Goal: Information Seeking & Learning: Learn about a topic

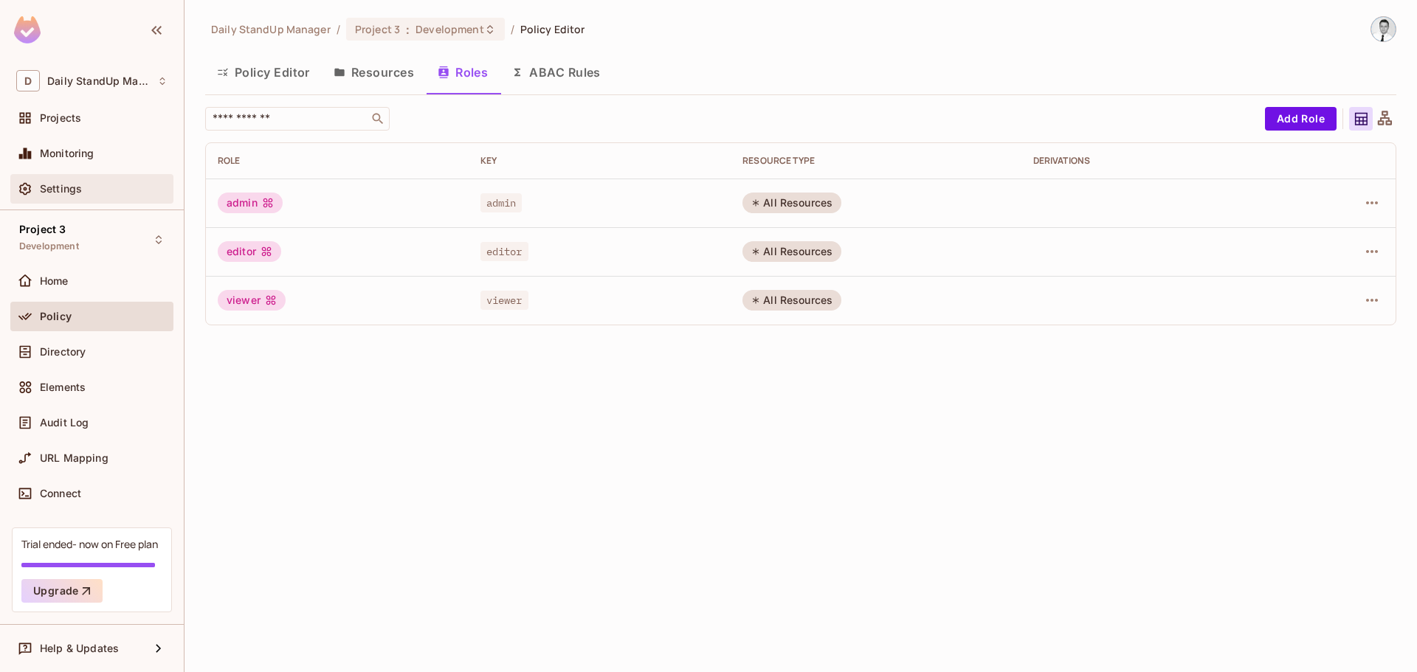
click at [35, 191] on div at bounding box center [28, 189] width 24 height 18
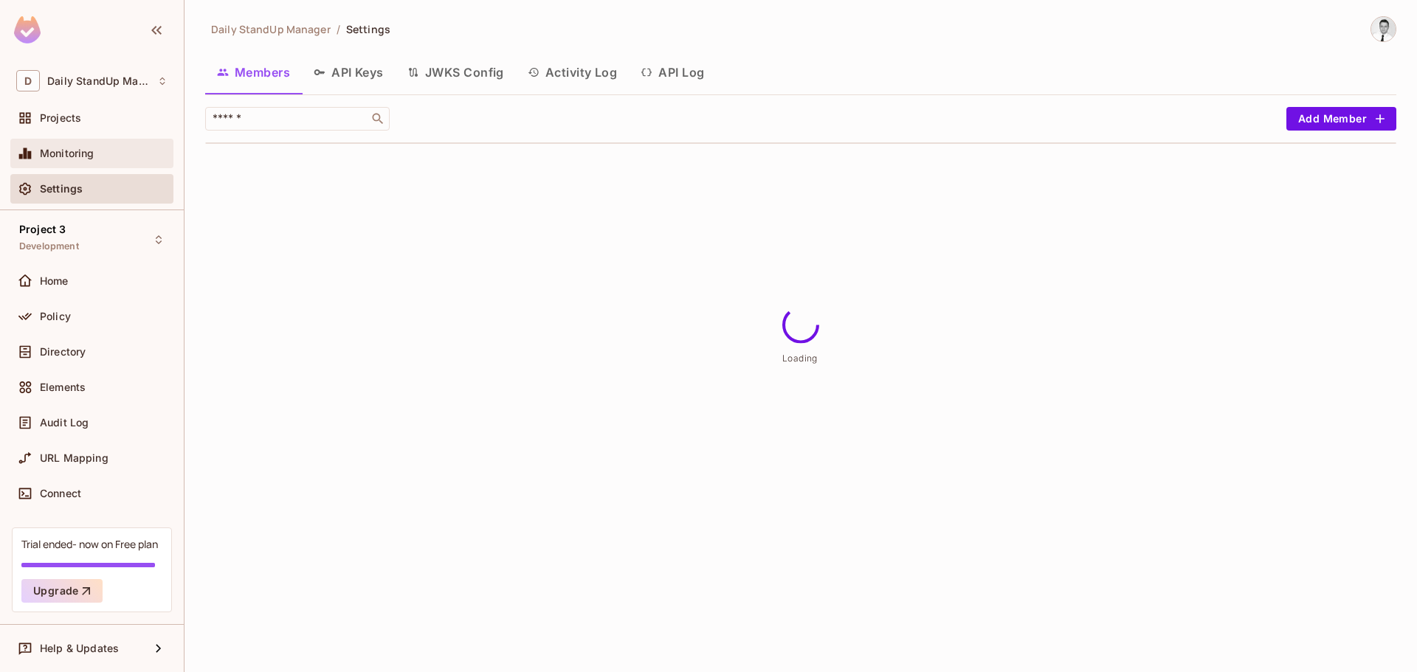
click at [41, 159] on span "Monitoring" at bounding box center [67, 154] width 55 height 12
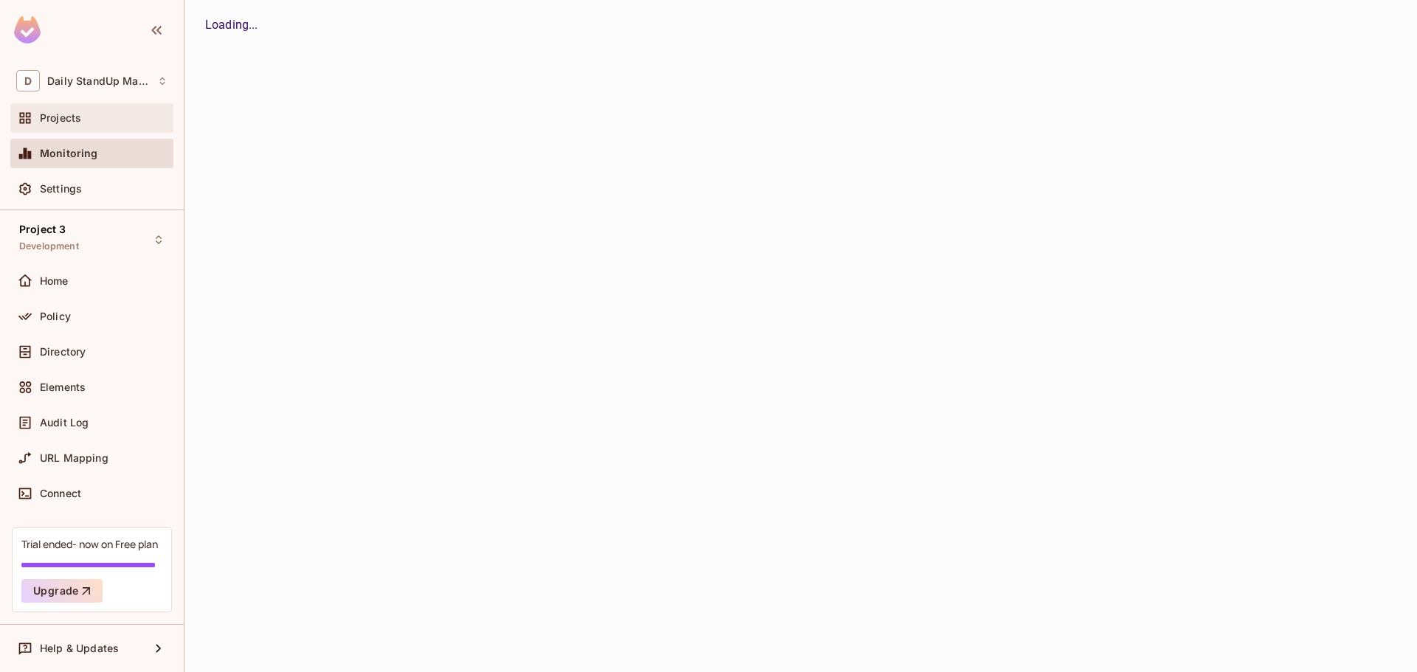
click at [52, 117] on span "Projects" at bounding box center [60, 118] width 41 height 12
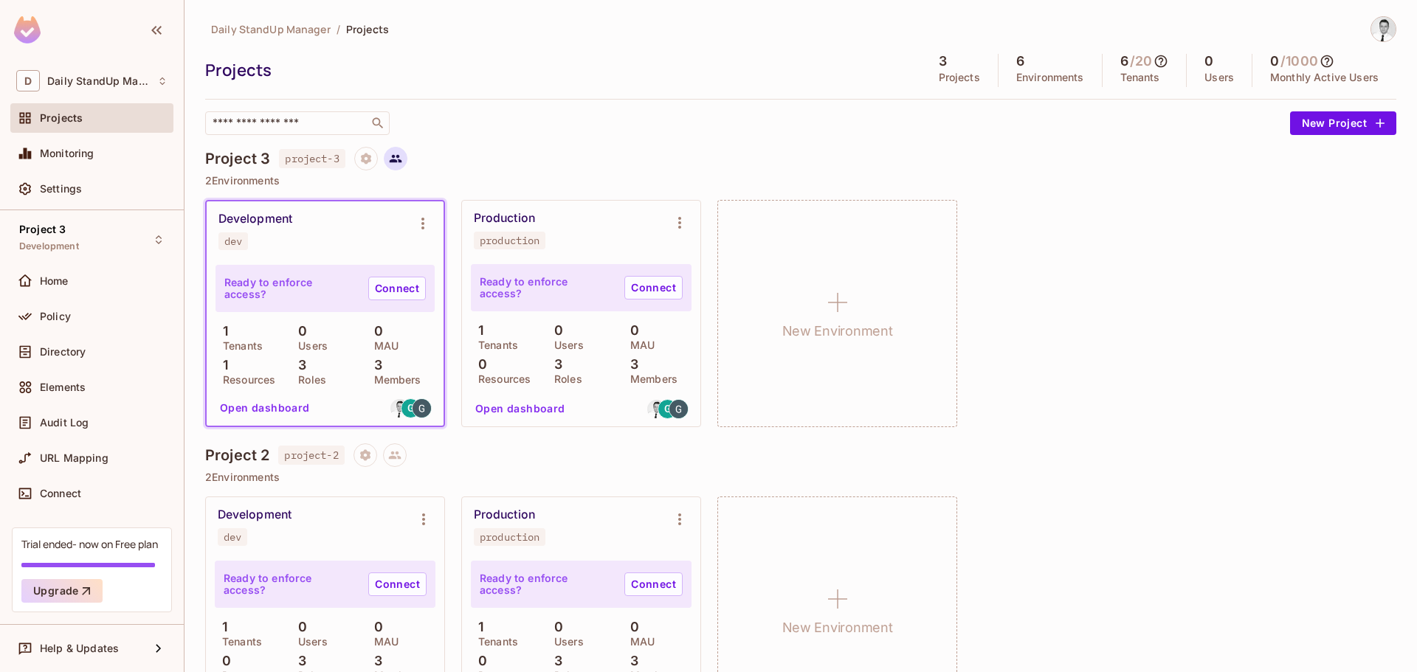
click at [394, 152] on icon at bounding box center [395, 158] width 13 height 13
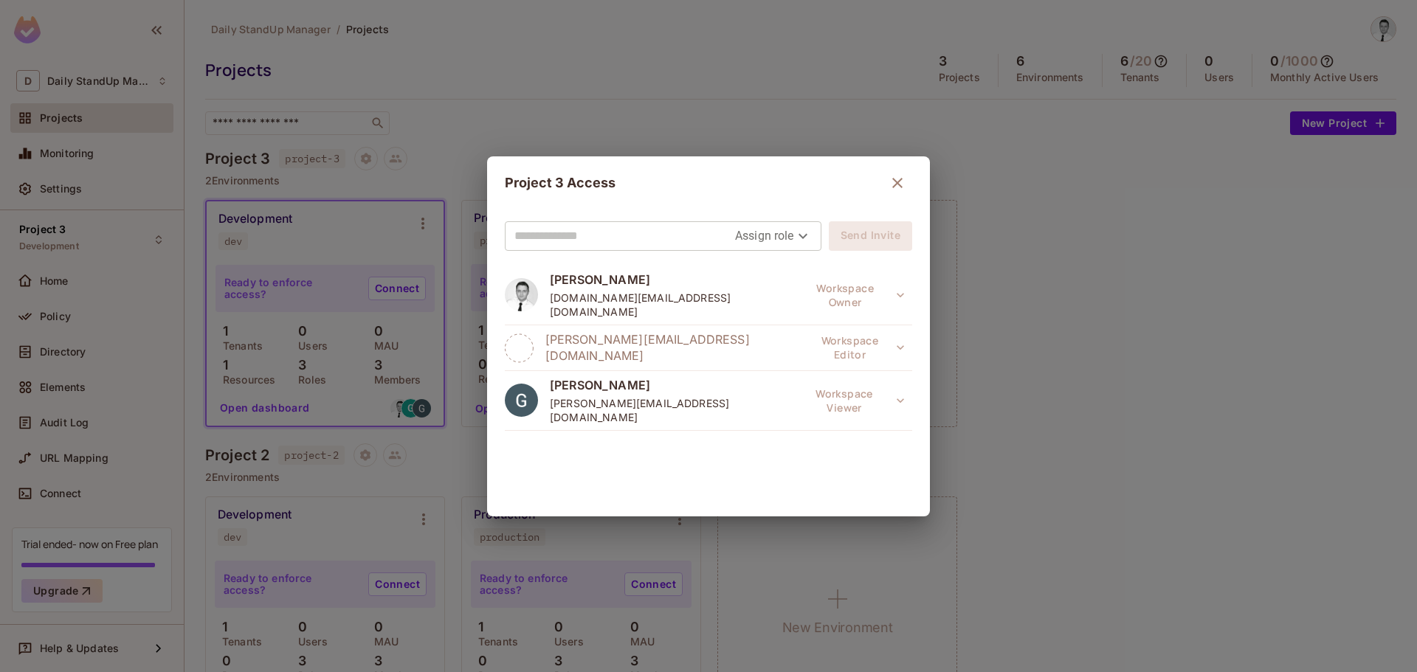
click at [790, 227] on body "D Daily StandUp Manager Projects Monitoring Settings Project 3 Development Home…" at bounding box center [708, 336] width 1417 height 672
click at [790, 227] on div at bounding box center [708, 336] width 1417 height 672
click at [615, 239] on input "text" at bounding box center [624, 236] width 221 height 24
click at [771, 189] on div "Project 3 Access" at bounding box center [708, 183] width 407 height 30
click at [825, 402] on div "This role was granted at the workspace level" at bounding box center [831, 409] width 184 height 30
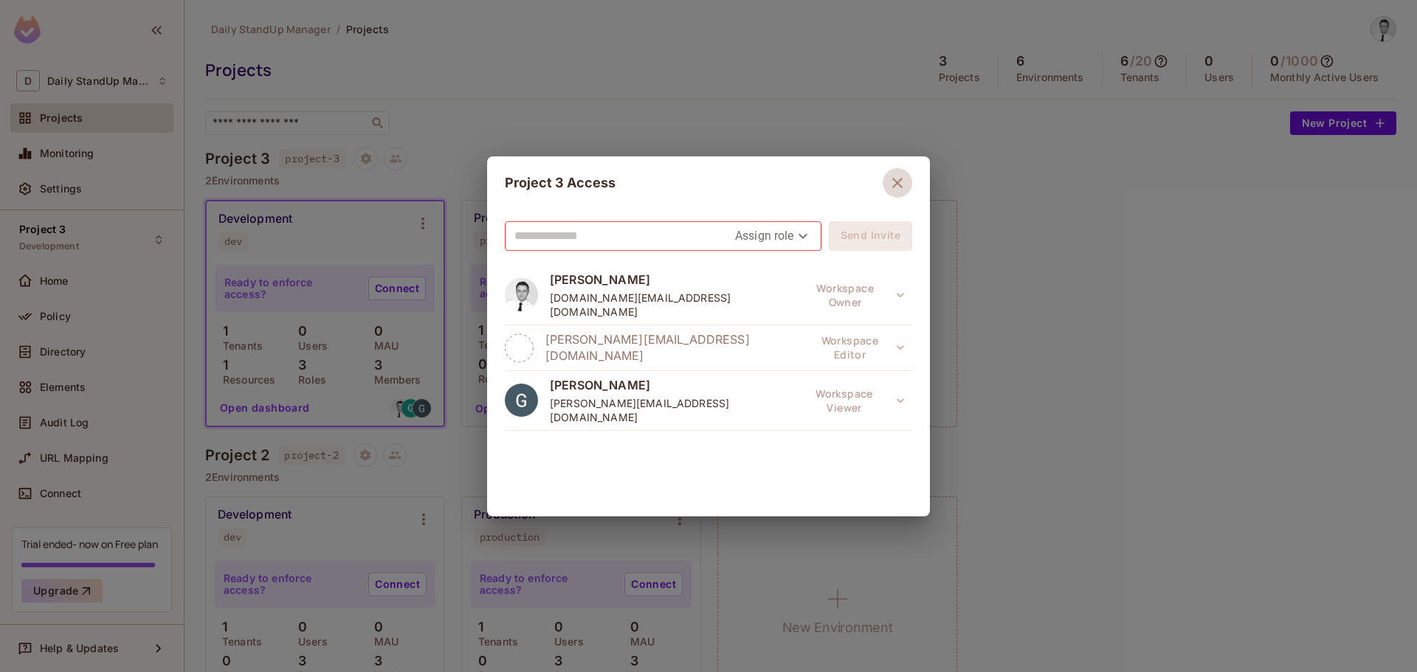
click at [888, 193] on button "button" at bounding box center [898, 183] width 30 height 30
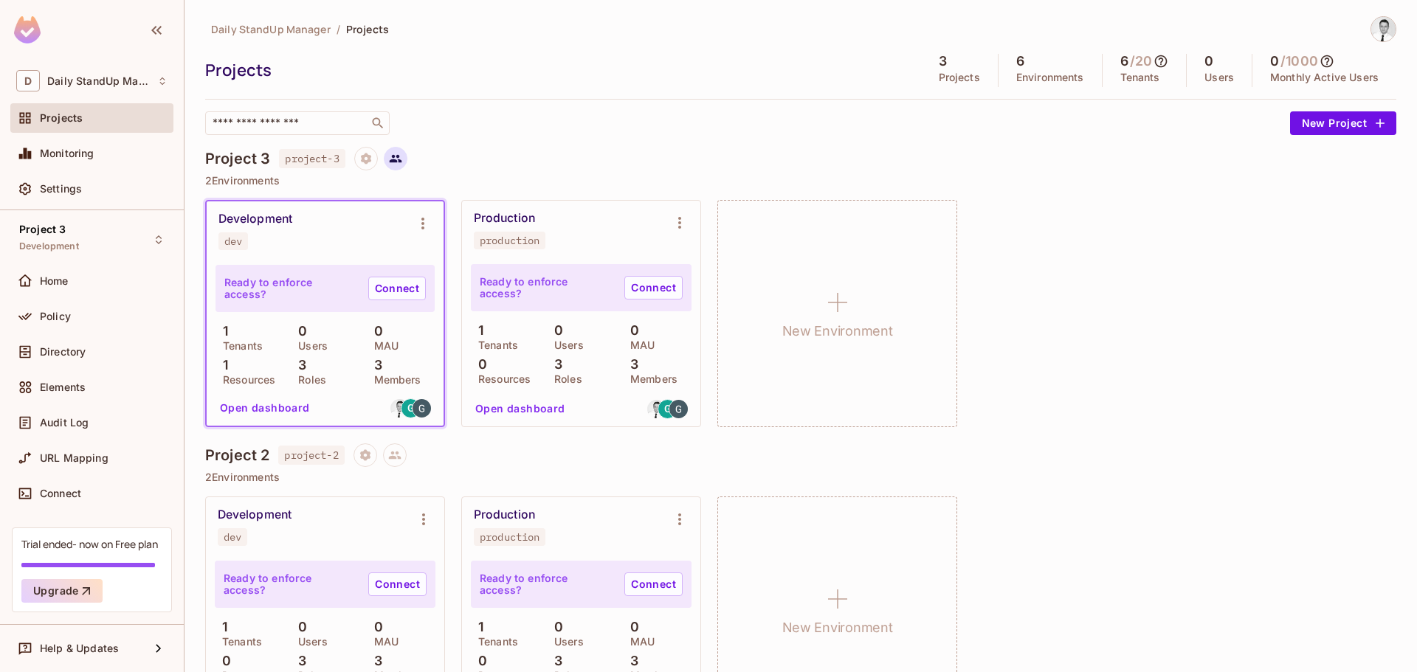
click at [397, 155] on icon at bounding box center [395, 158] width 13 height 13
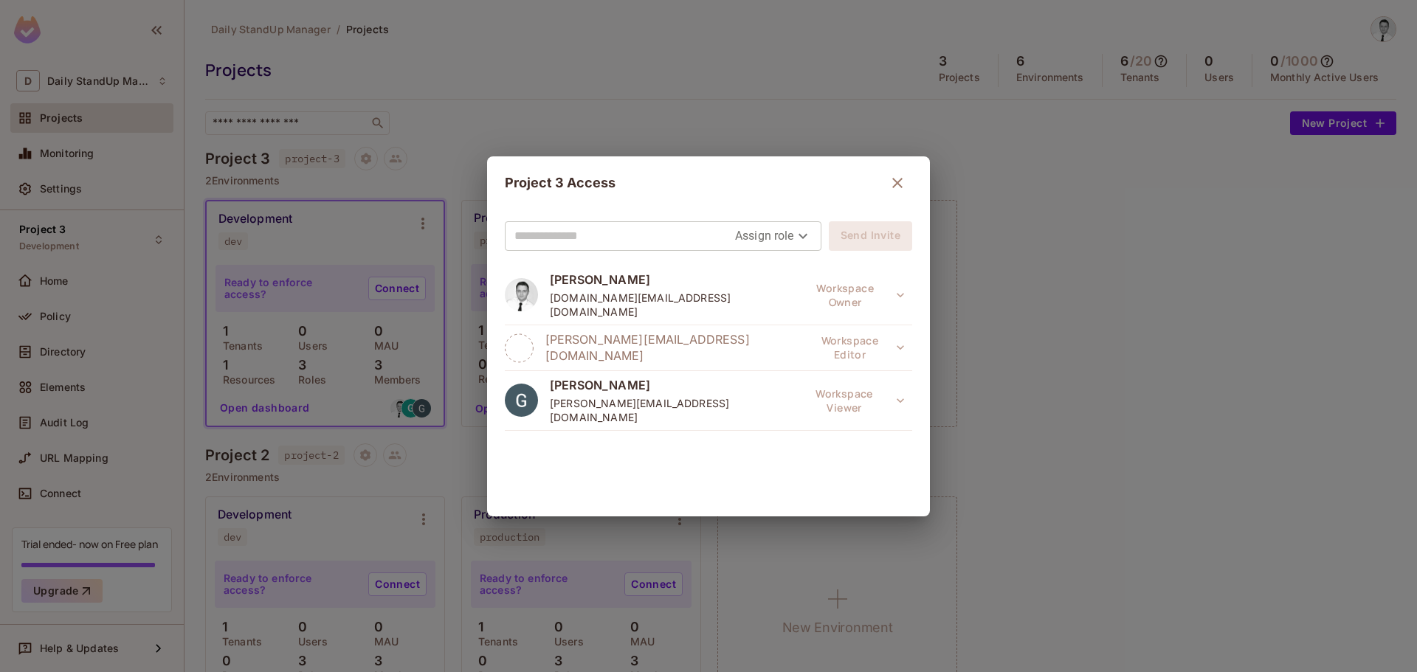
drag, startPoint x: 622, startPoint y: 249, endPoint x: 672, endPoint y: 244, distance: 50.4
click at [621, 249] on div at bounding box center [624, 236] width 221 height 28
click at [773, 237] on body "D Daily StandUp Manager Projects Monitoring Settings Project 3 Development Home…" at bounding box center [708, 336] width 1417 height 672
click at [607, 240] on div at bounding box center [708, 336] width 1417 height 672
drag, startPoint x: 628, startPoint y: 224, endPoint x: 609, endPoint y: 239, distance: 23.6
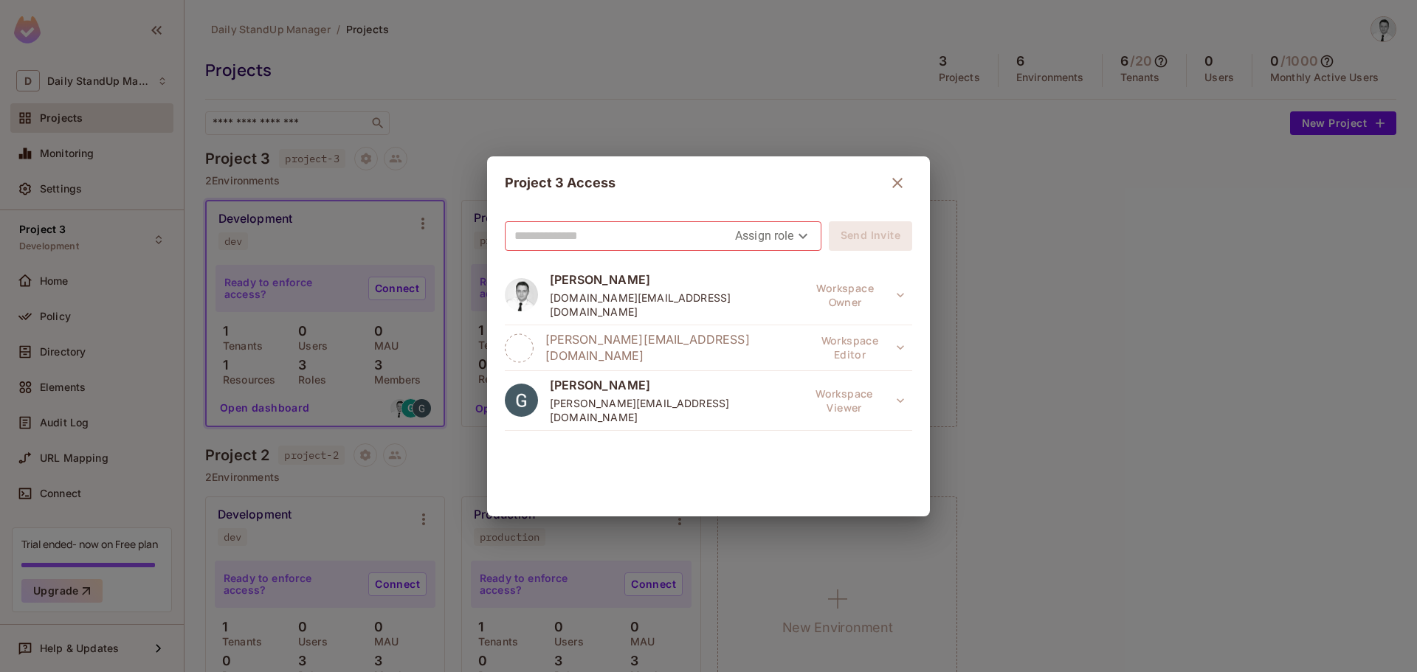
click at [609, 239] on input "text" at bounding box center [624, 236] width 221 height 24
drag, startPoint x: 766, startPoint y: 165, endPoint x: 779, endPoint y: 171, distance: 14.5
click at [767, 165] on h2 "Project 3 Access" at bounding box center [708, 182] width 443 height 53
click at [892, 185] on icon "button" at bounding box center [897, 183] width 10 height 10
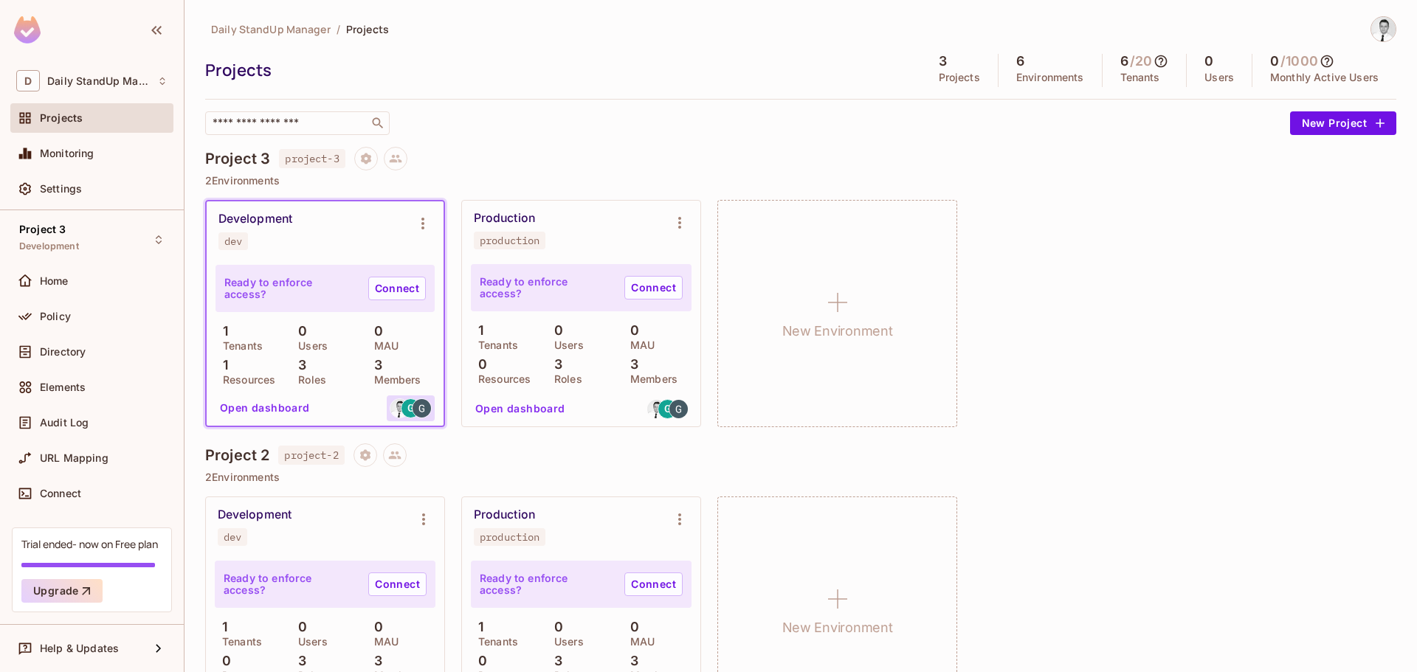
click at [421, 406] on img at bounding box center [421, 408] width 18 height 18
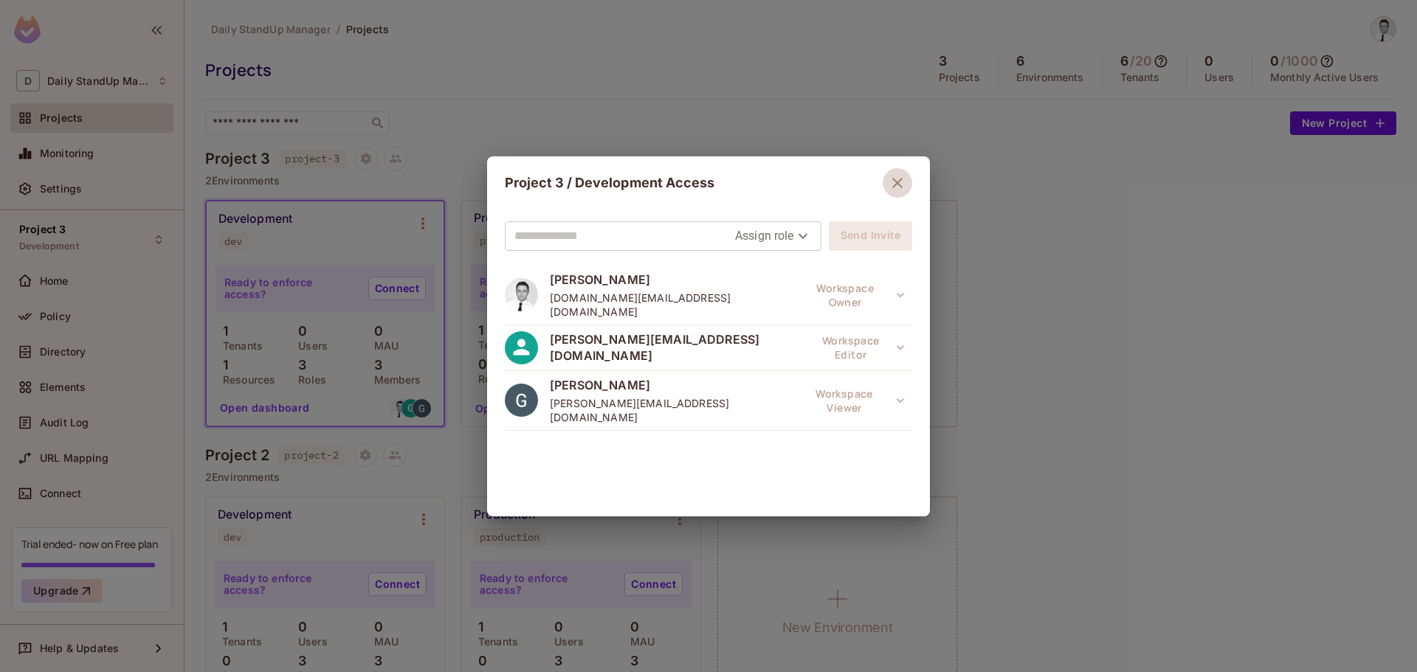
click at [891, 186] on icon "button" at bounding box center [897, 183] width 18 height 18
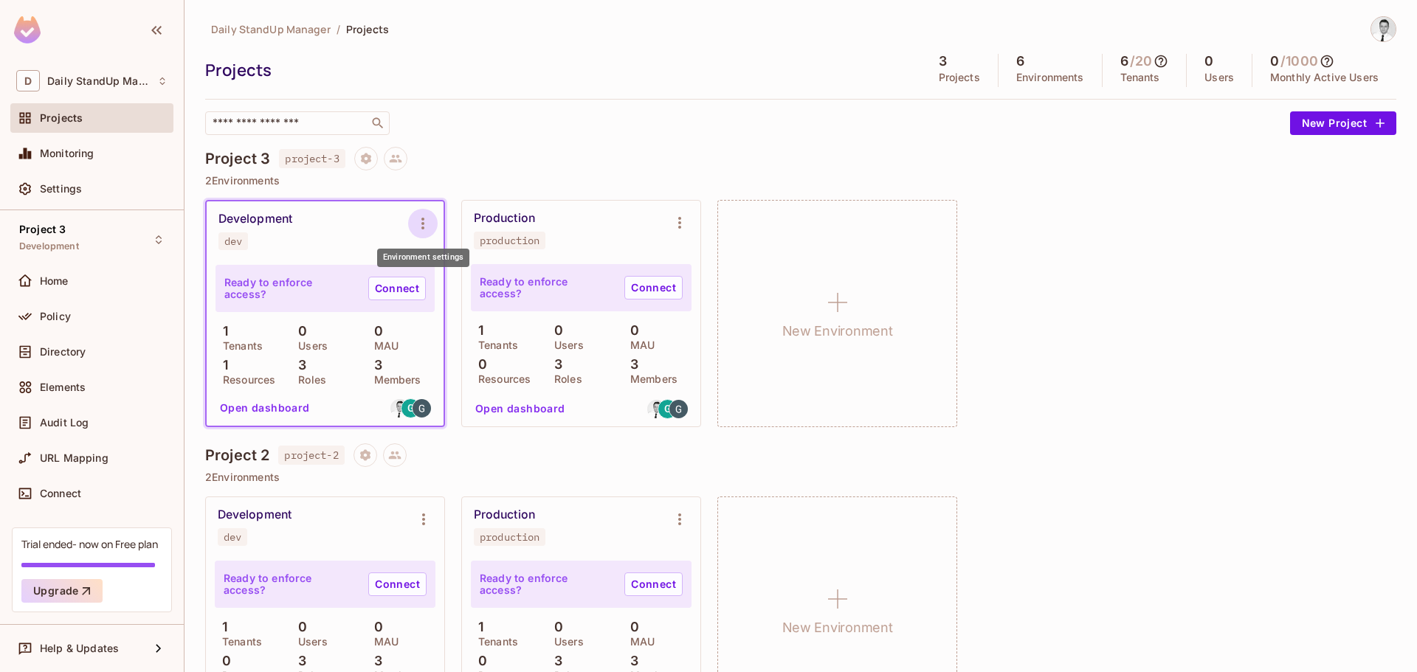
click at [429, 223] on icon "Environment settings" at bounding box center [423, 224] width 18 height 18
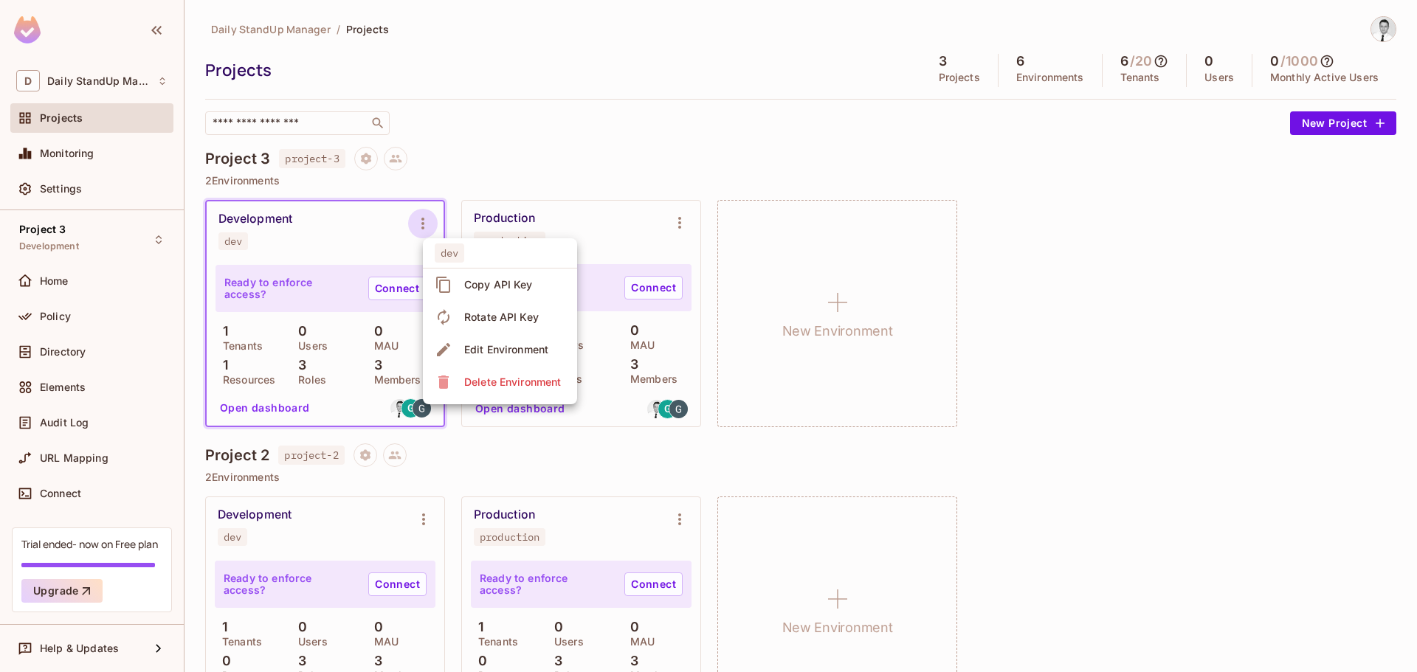
click at [432, 235] on div at bounding box center [708, 336] width 1417 height 672
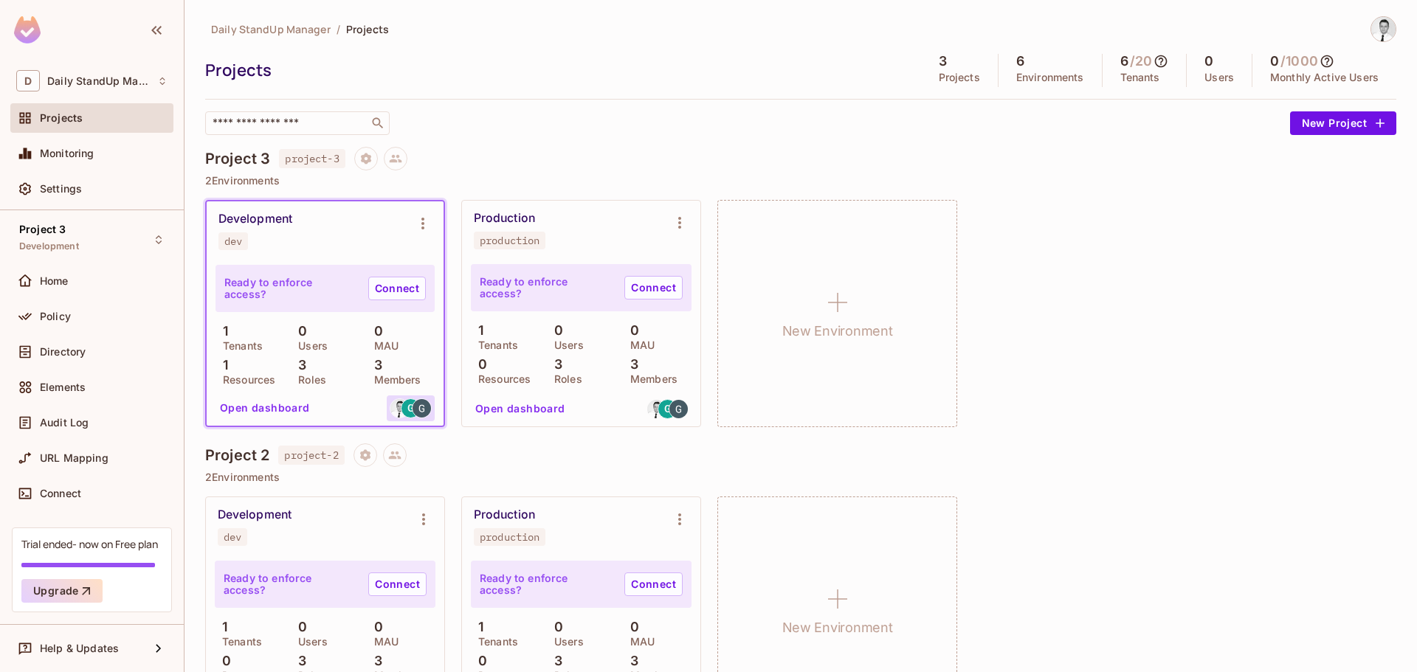
click at [415, 410] on img at bounding box center [421, 408] width 18 height 18
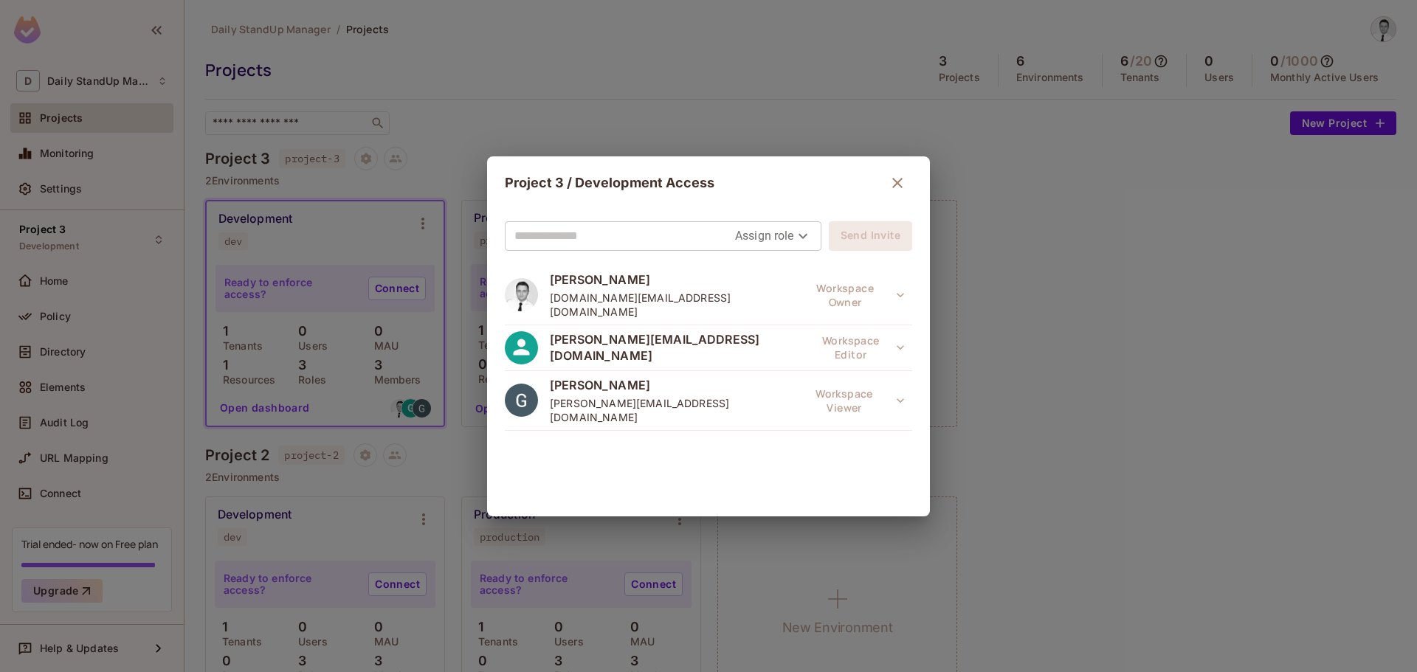
click at [630, 237] on input "text" at bounding box center [624, 236] width 221 height 24
drag, startPoint x: 892, startPoint y: 181, endPoint x: 716, endPoint y: 181, distance: 176.4
click at [888, 181] on icon "button" at bounding box center [897, 183] width 18 height 18
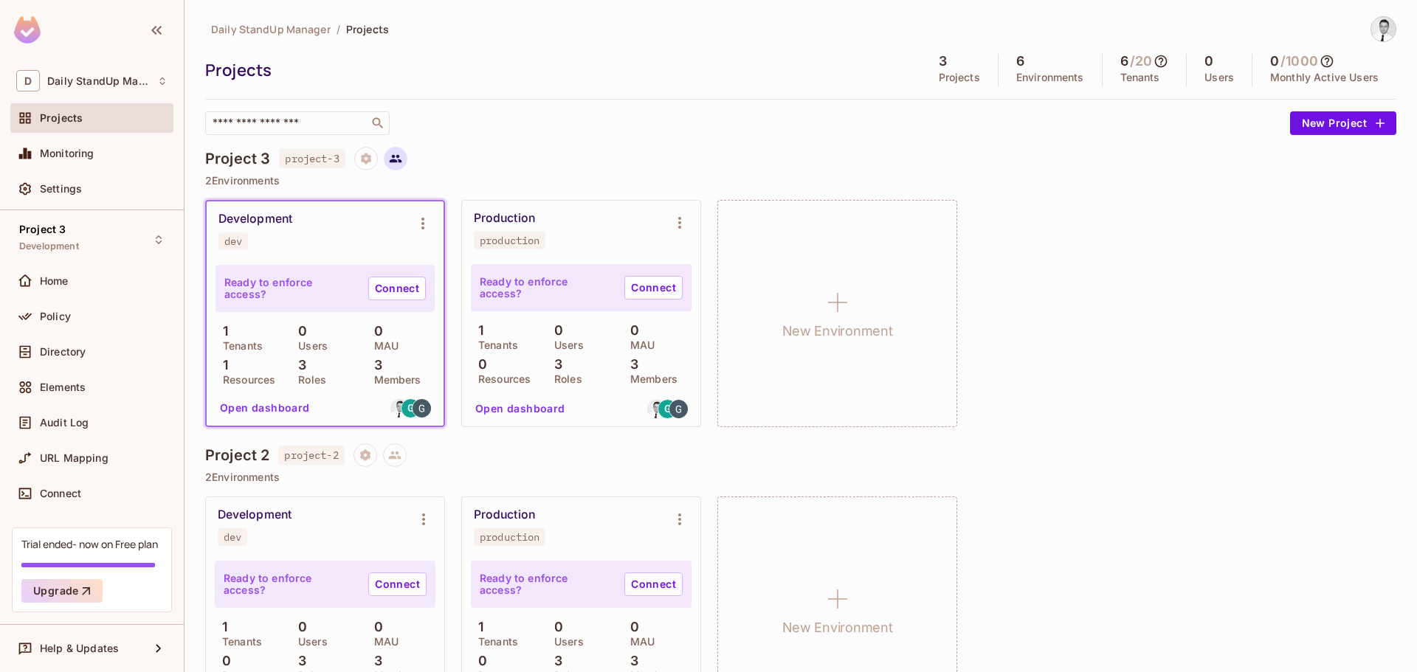
click at [398, 157] on icon at bounding box center [395, 158] width 13 height 13
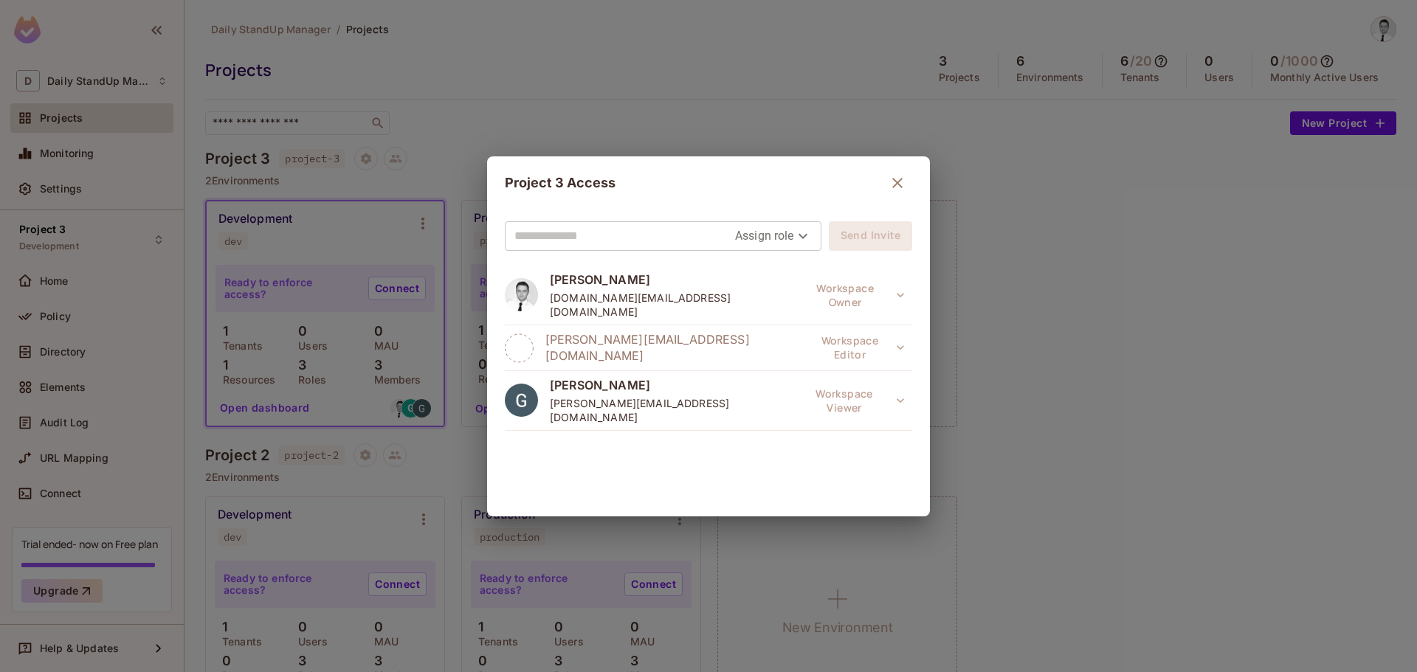
click at [893, 180] on icon "button" at bounding box center [897, 183] width 10 height 10
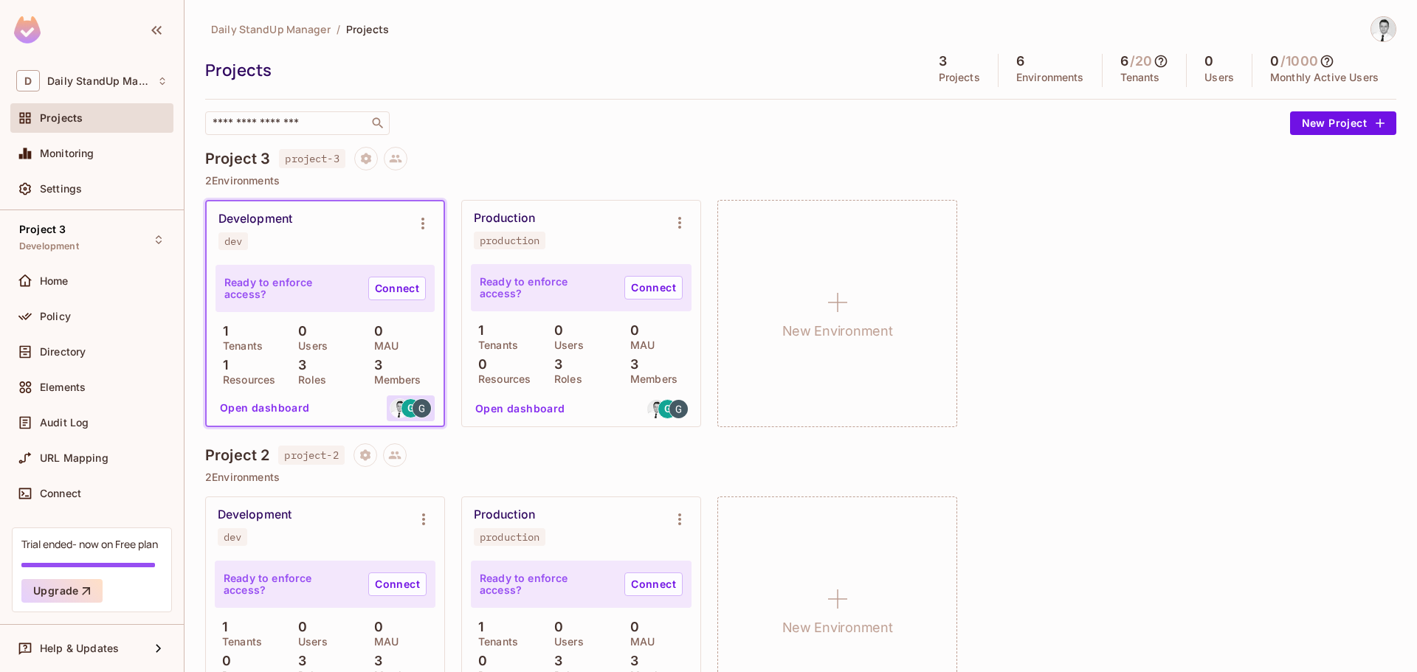
click at [398, 396] on div "G" at bounding box center [411, 409] width 48 height 26
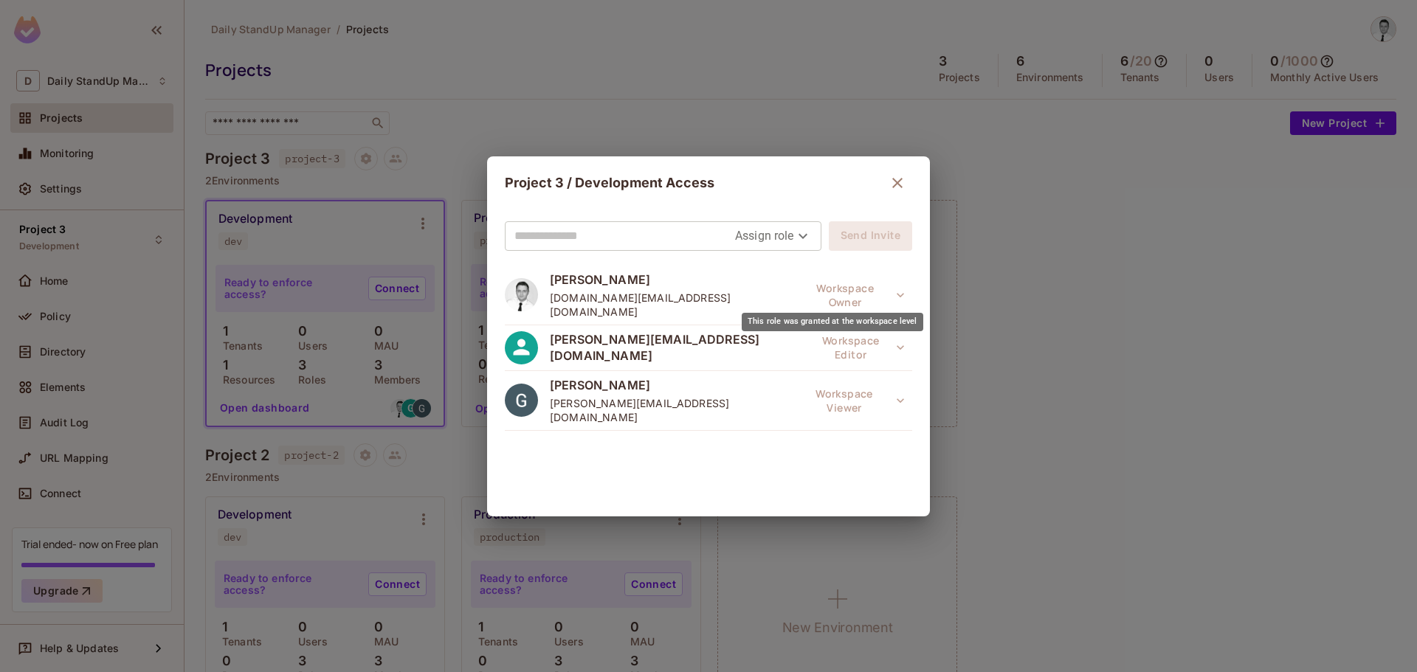
click at [866, 305] on div "This role was granted at the workspace level" at bounding box center [832, 318] width 184 height 30
click at [849, 325] on div "This role was granted at the workspace level" at bounding box center [833, 322] width 182 height 18
click at [813, 364] on div "This role was granted at the workspace level" at bounding box center [834, 368] width 182 height 18
click at [892, 178] on icon "button" at bounding box center [897, 183] width 18 height 18
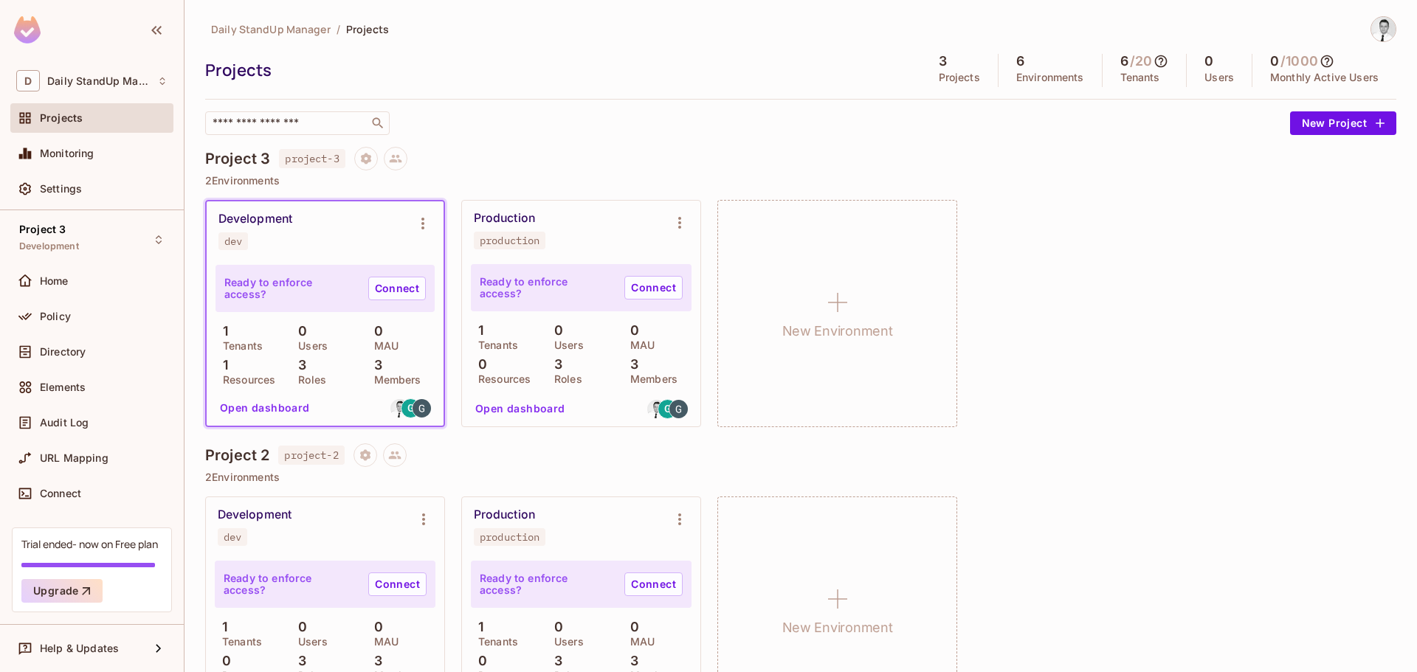
click at [587, 125] on div "​" at bounding box center [743, 123] width 1077 height 24
click at [405, 156] on button at bounding box center [396, 159] width 24 height 24
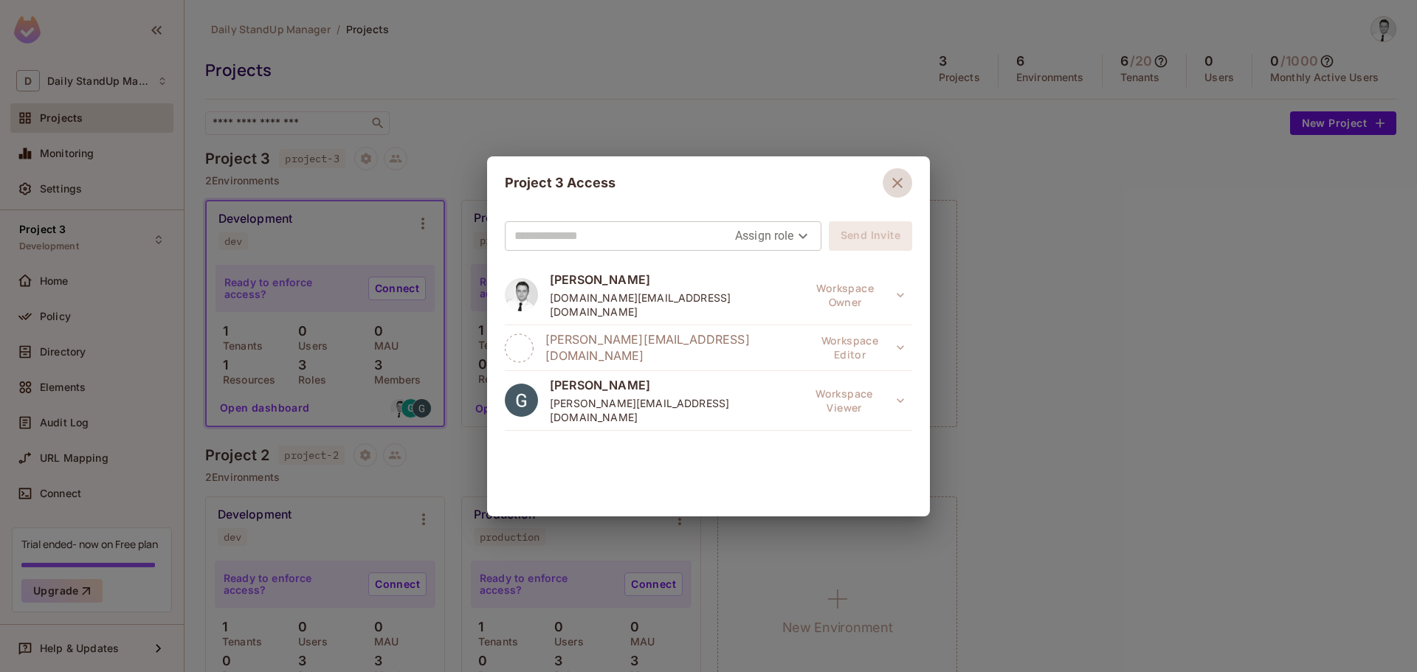
click at [892, 187] on icon "button" at bounding box center [897, 183] width 18 height 18
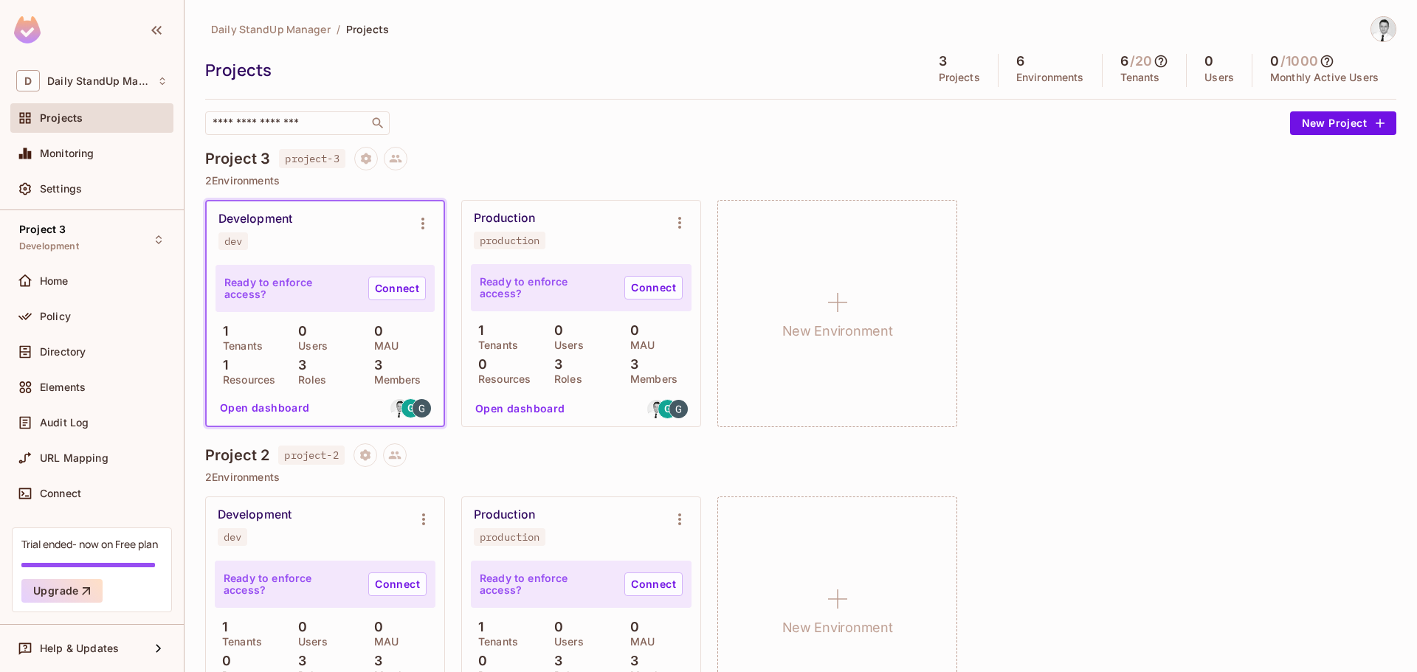
click at [835, 142] on div "Daily StandUp Manager / Projects Projects 3 Projects 6 Environments 6 / 20 Tena…" at bounding box center [800, 526] width 1191 height 1020
click at [513, 125] on div "​" at bounding box center [743, 123] width 1077 height 24
click at [62, 316] on span "Policy" at bounding box center [55, 317] width 31 height 12
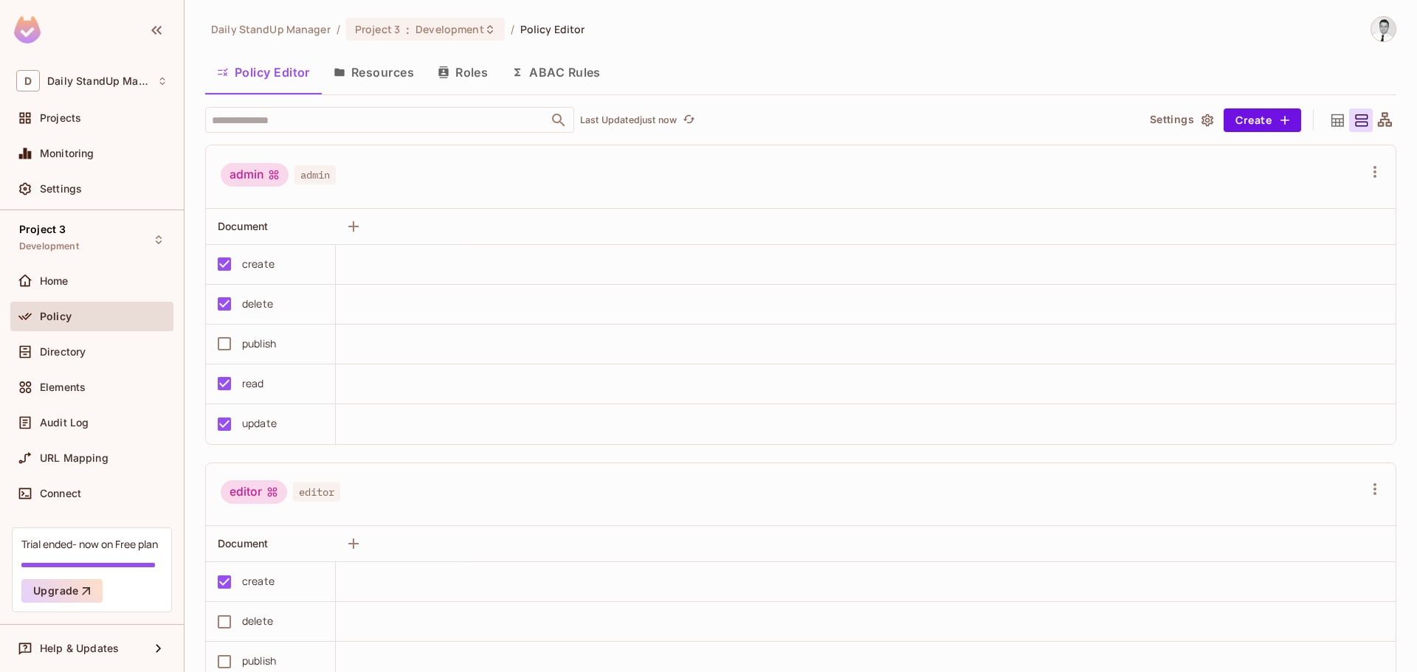
click at [380, 71] on button "Resources" at bounding box center [374, 72] width 104 height 37
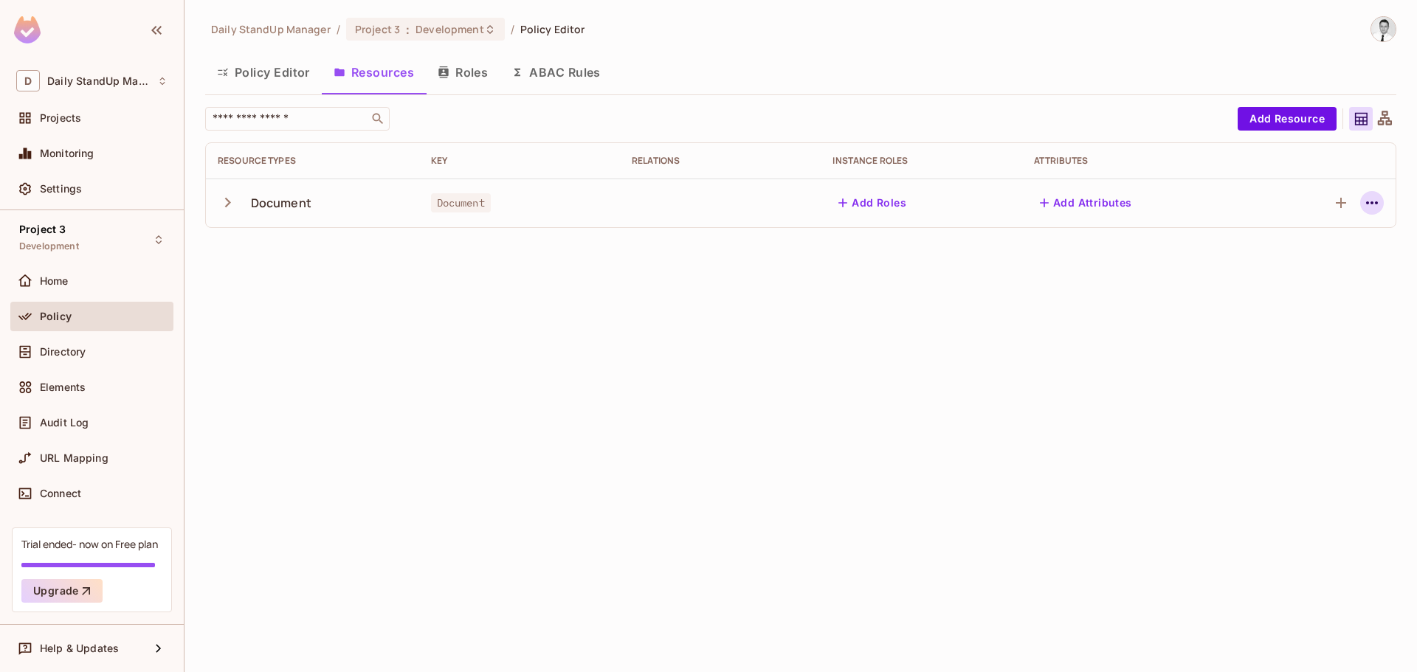
click at [1369, 204] on icon "button" at bounding box center [1372, 203] width 18 height 18
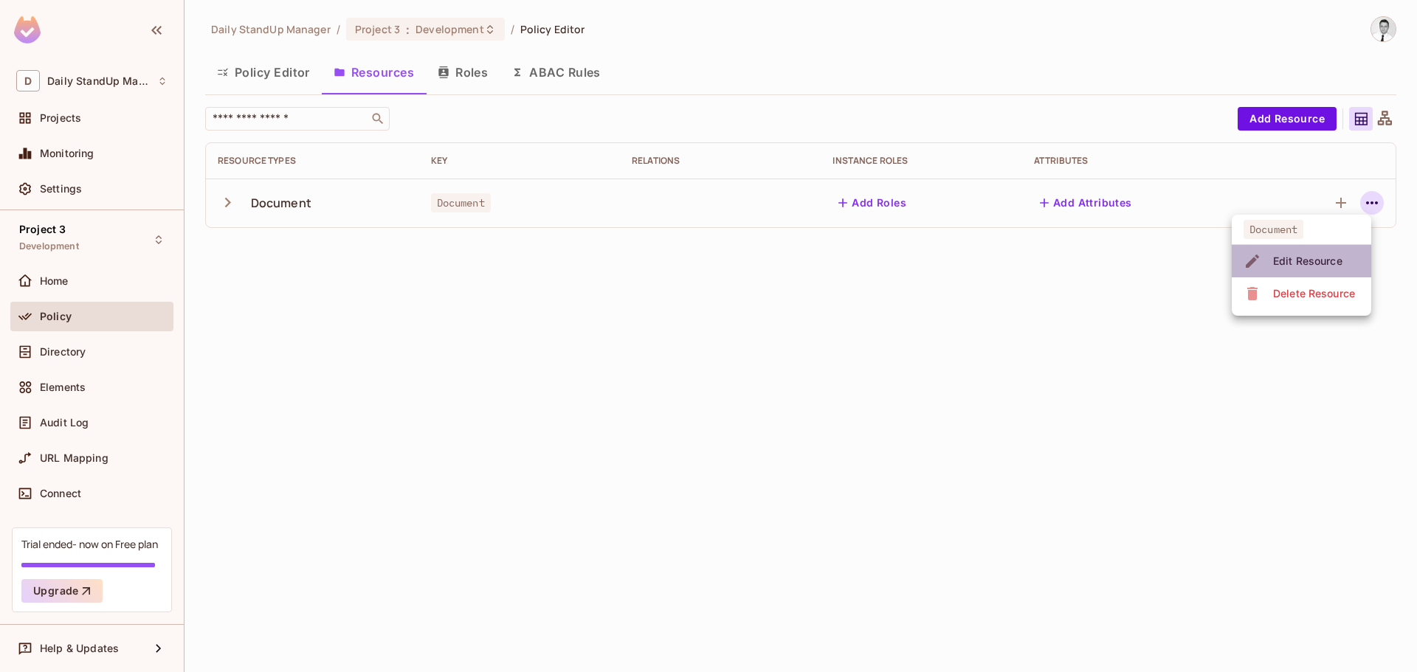
click at [1333, 267] on div "Edit Resource" at bounding box center [1307, 261] width 69 height 15
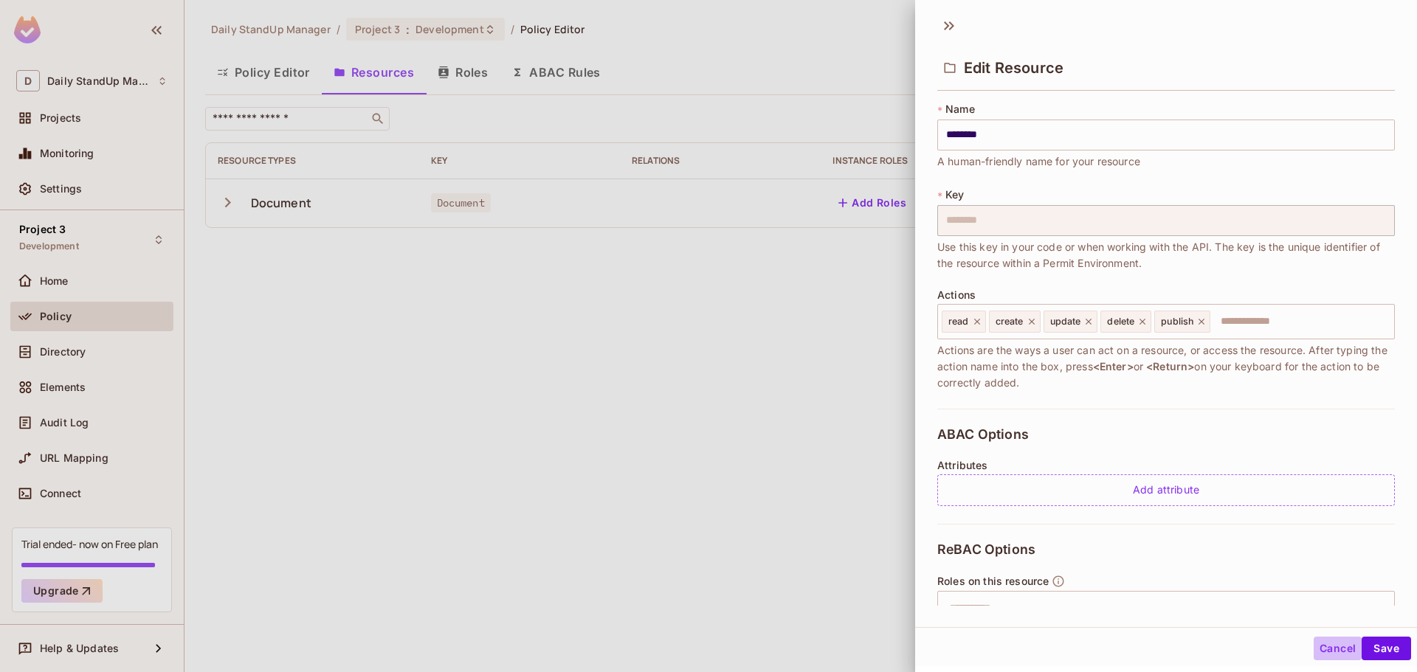
click at [1313, 643] on button "Cancel" at bounding box center [1337, 649] width 48 height 24
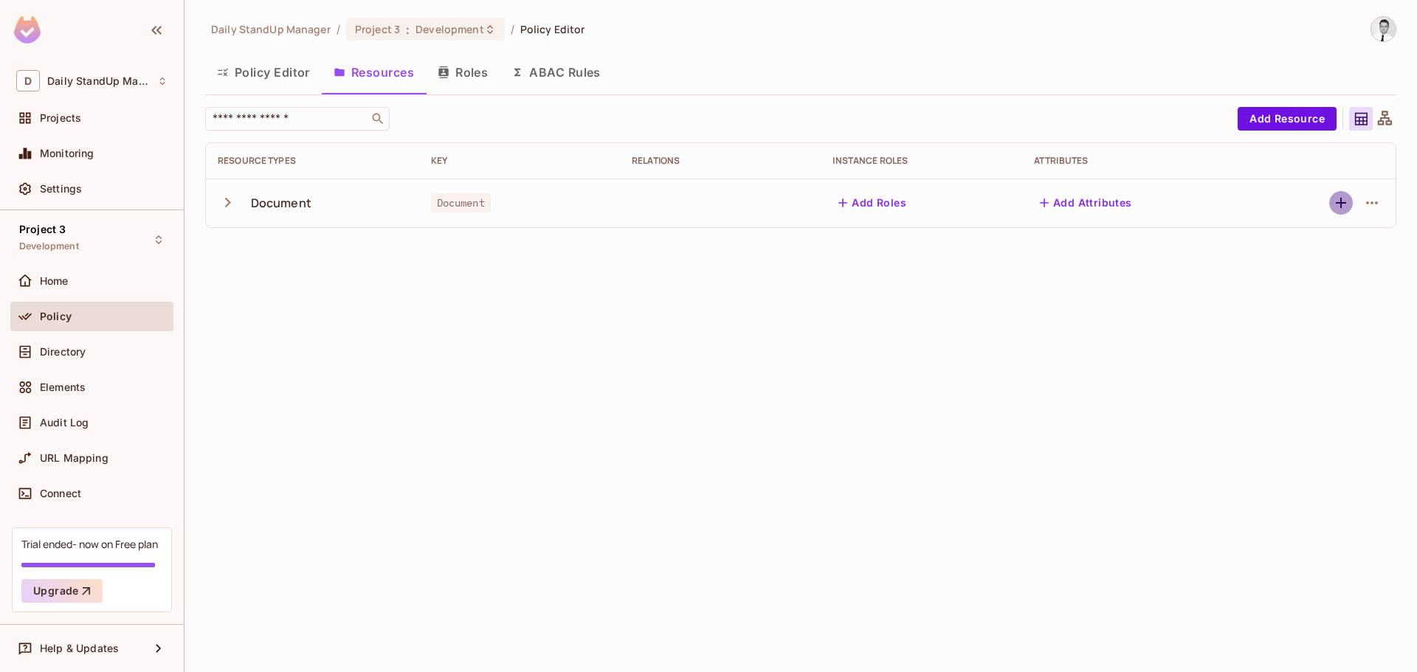
click at [1344, 203] on icon "button" at bounding box center [1341, 203] width 10 height 10
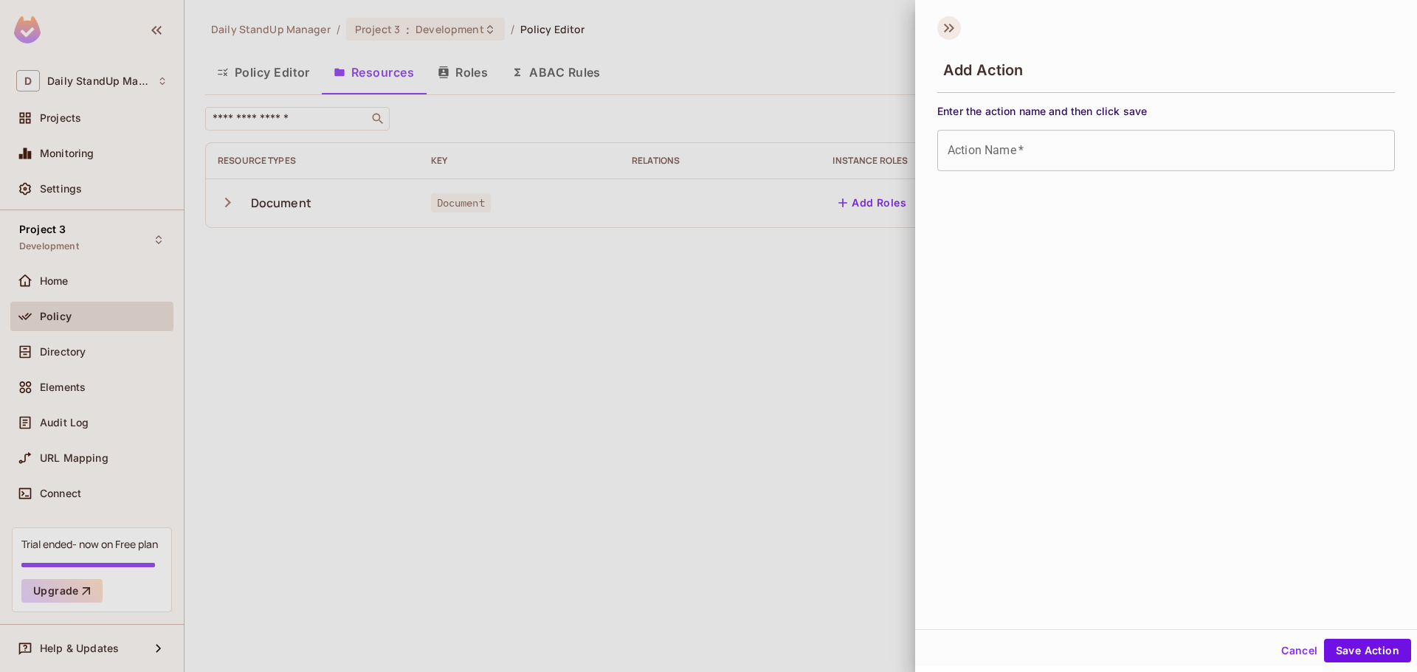
click at [944, 23] on icon at bounding box center [949, 28] width 24 height 24
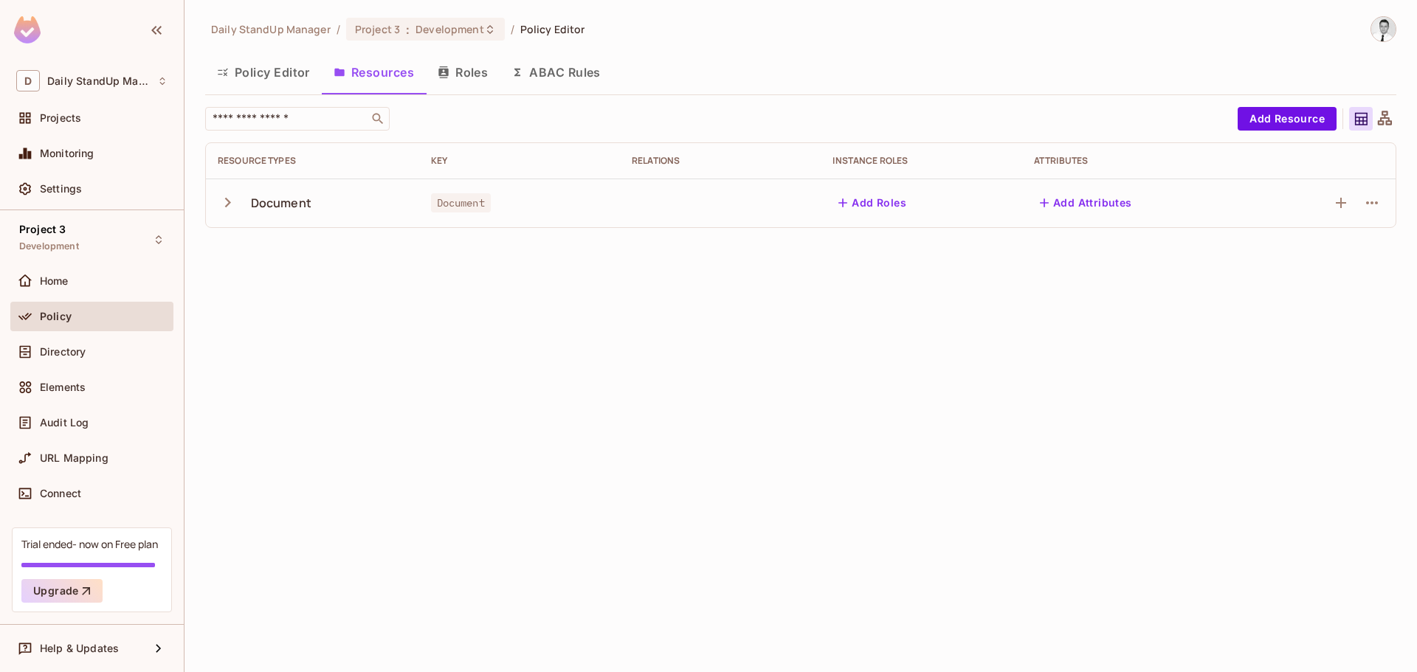
click at [841, 100] on div "Daily StandUp Manager / Project 3 : Development / Policy Editor Policy Editor R…" at bounding box center [800, 128] width 1191 height 224
click at [473, 210] on span "Document" at bounding box center [461, 202] width 60 height 19
click at [227, 209] on icon "button" at bounding box center [228, 203] width 20 height 20
click at [252, 251] on div "read" at bounding box center [246, 252] width 56 height 14
drag, startPoint x: 238, startPoint y: 319, endPoint x: 257, endPoint y: 372, distance: 56.2
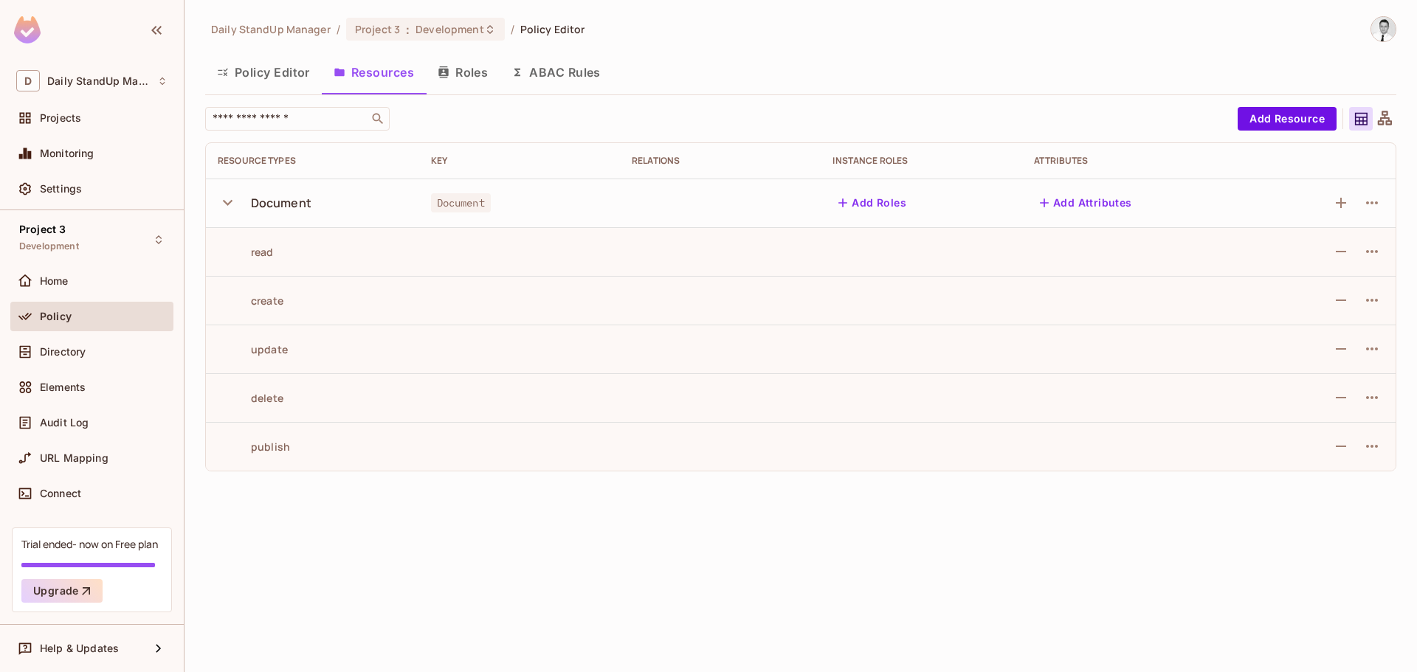
click at [238, 328] on tbody "Document Document Add Roles Add Attributes read create update delete publish" at bounding box center [800, 325] width 1189 height 292
drag, startPoint x: 262, startPoint y: 439, endPoint x: 263, endPoint y: 449, distance: 9.6
click at [262, 440] on td "publish" at bounding box center [312, 446] width 213 height 49
click at [263, 452] on div "publish" at bounding box center [254, 447] width 72 height 14
click at [1370, 447] on icon "button" at bounding box center [1372, 447] width 18 height 18
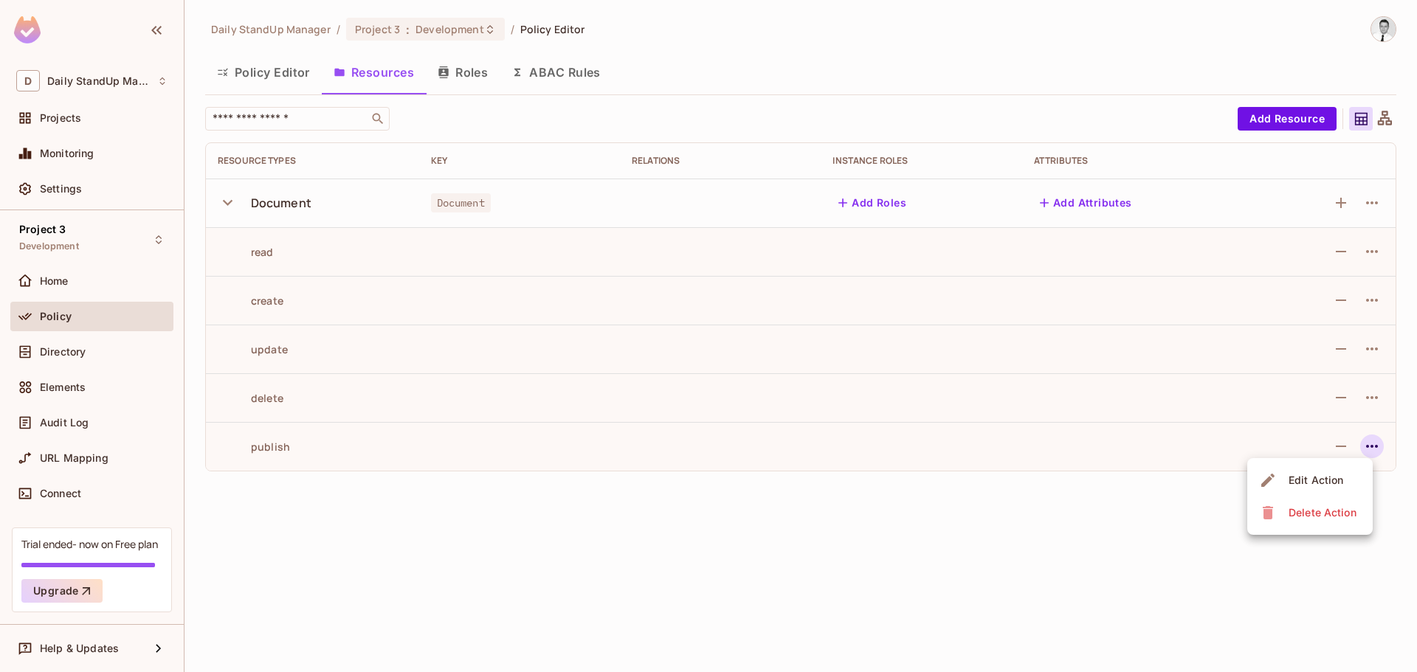
click at [1370, 447] on div at bounding box center [708, 336] width 1417 height 672
click at [1336, 444] on icon "button" at bounding box center [1341, 447] width 18 height 18
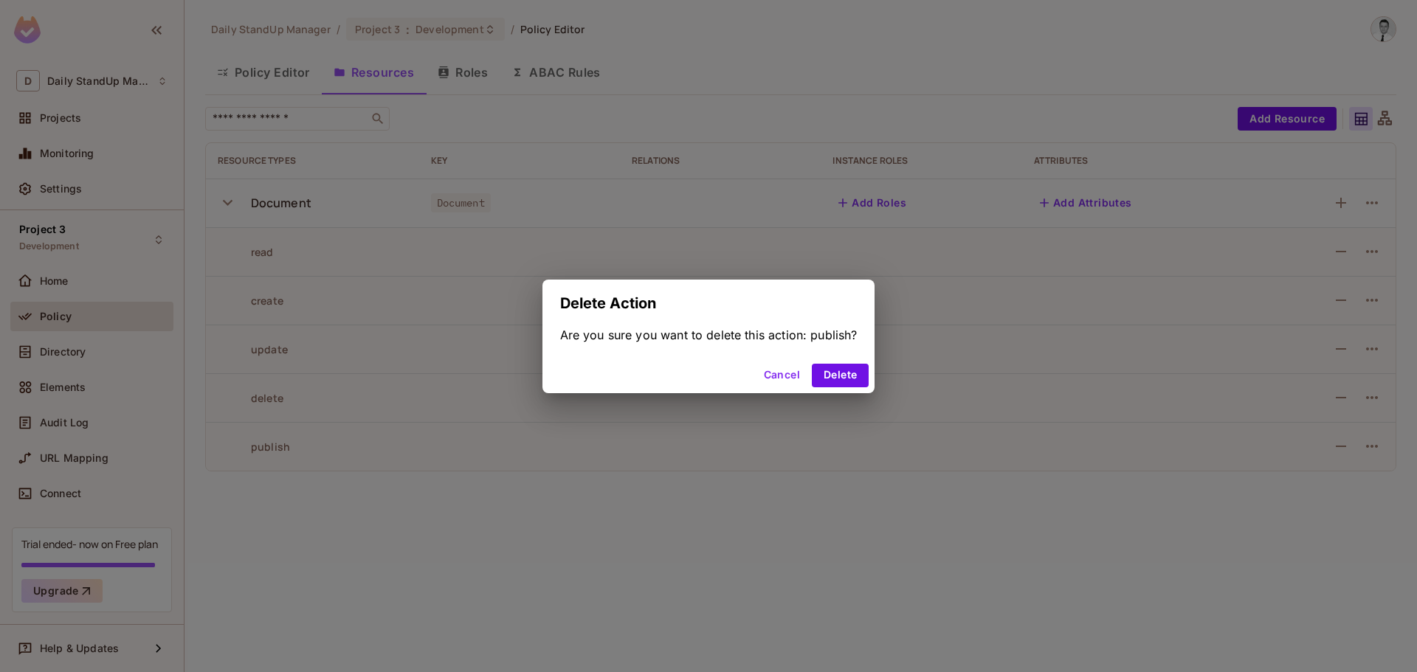
click at [767, 370] on button "Cancel" at bounding box center [782, 376] width 48 height 24
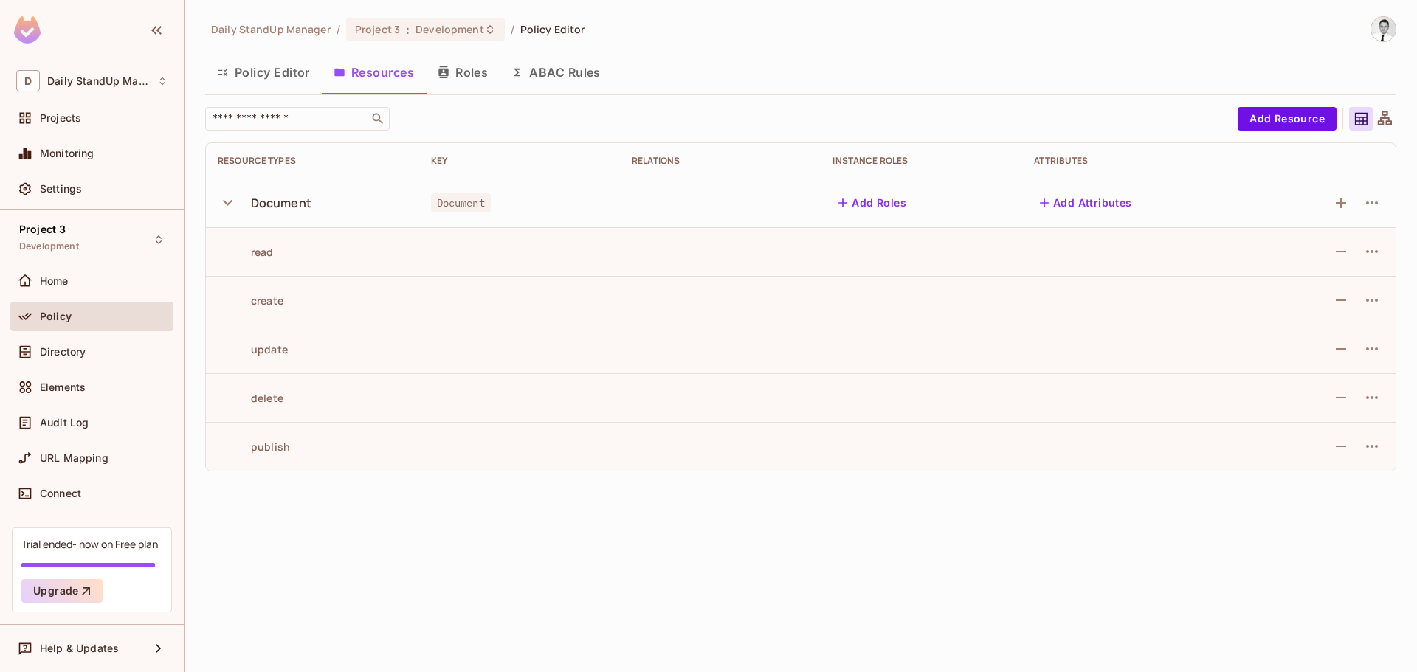
click at [246, 75] on button "Policy Editor" at bounding box center [263, 72] width 117 height 37
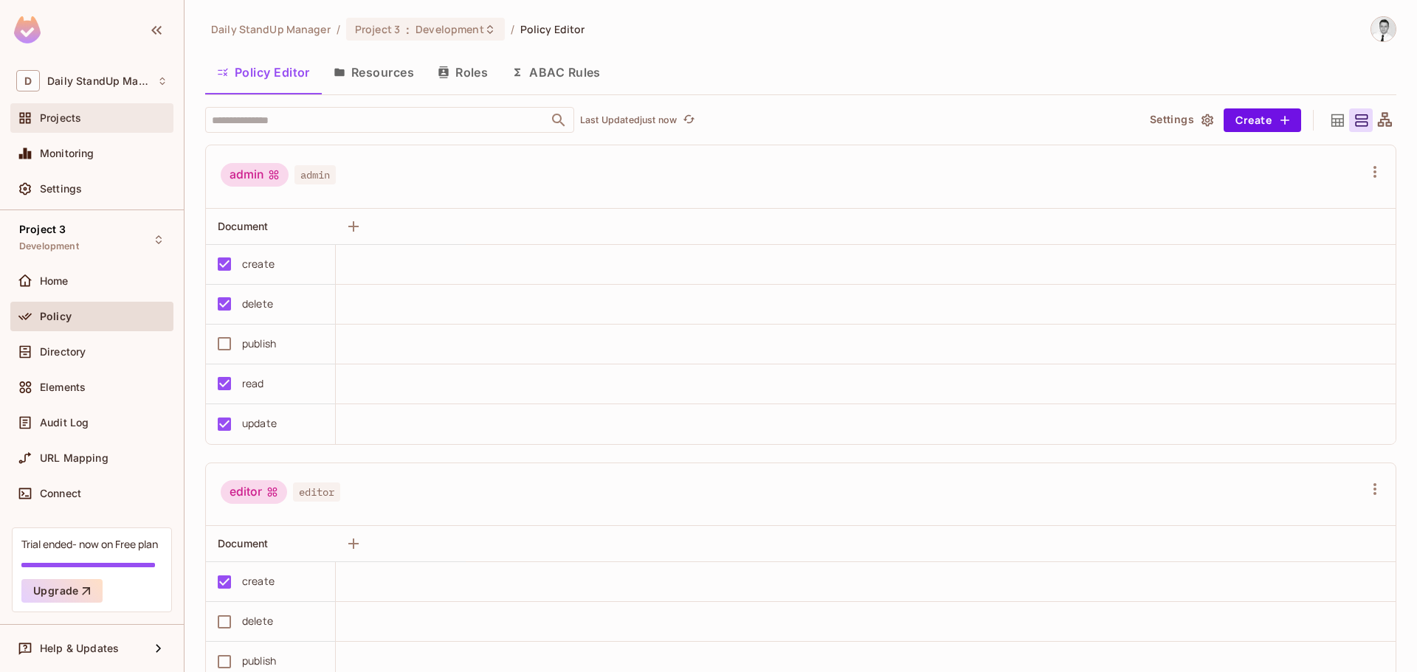
click at [67, 125] on div "Projects" at bounding box center [91, 118] width 151 height 18
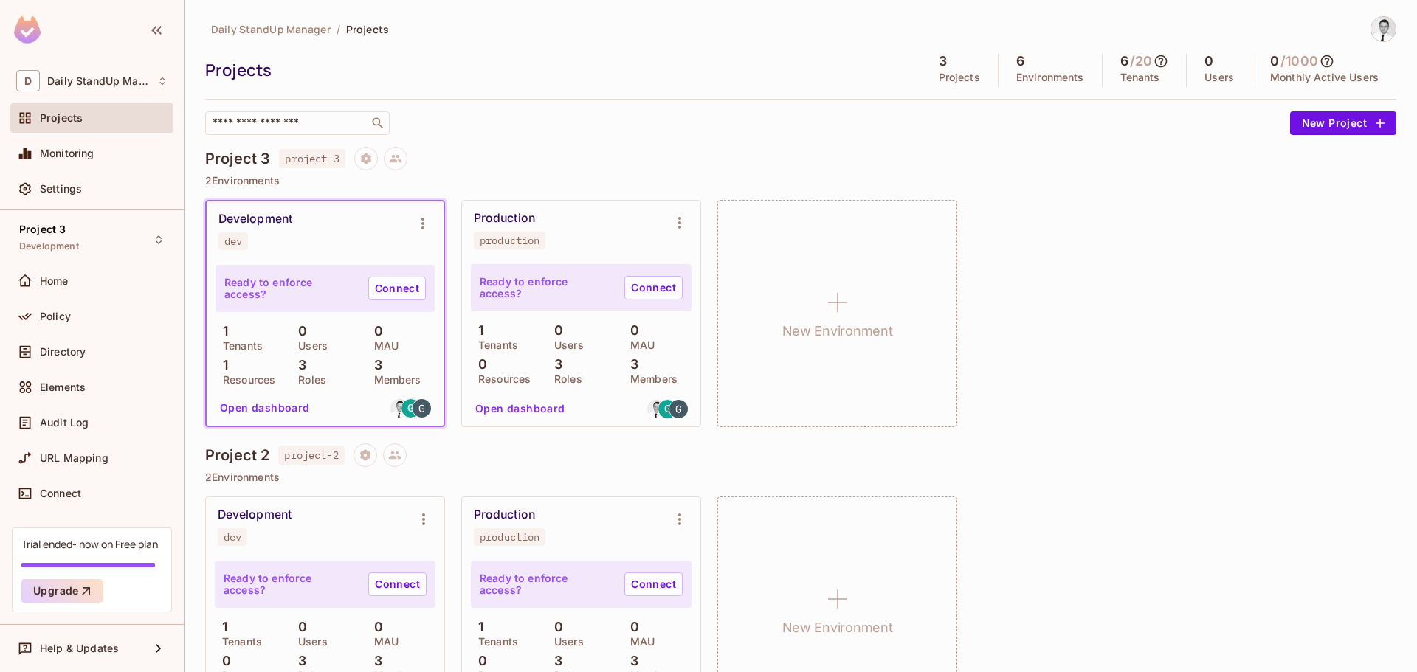
click at [653, 122] on div "​" at bounding box center [743, 123] width 1077 height 24
click at [611, 94] on div "Daily StandUp Manager / Projects Projects 3 Projects 6 Environments 6 / 20 Tena…" at bounding box center [800, 75] width 1191 height 119
click at [648, 145] on div "Daily StandUp Manager / Projects Projects 3 Projects 6 Environments 6 / 20 Tena…" at bounding box center [800, 526] width 1191 height 1020
click at [557, 131] on div "​" at bounding box center [743, 123] width 1077 height 24
click at [395, 401] on img at bounding box center [399, 408] width 18 height 18
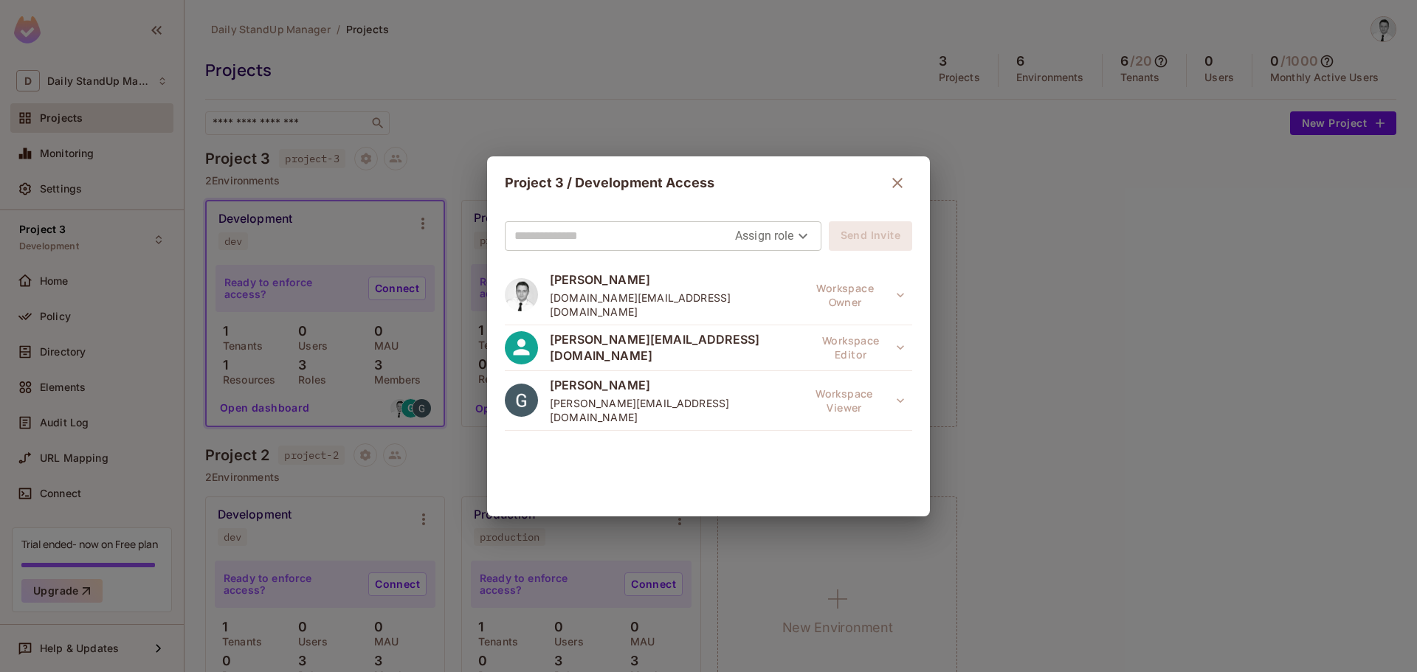
click at [609, 245] on input "text" at bounding box center [624, 236] width 221 height 24
click at [747, 193] on div "Project 3 / Development Access" at bounding box center [708, 183] width 407 height 30
click at [757, 241] on body "D Daily StandUp Manager Projects Monitoring Settings Project 3 Development Home…" at bounding box center [708, 336] width 1417 height 672
click at [830, 165] on div at bounding box center [708, 336] width 1417 height 672
click at [894, 186] on icon "button" at bounding box center [897, 183] width 18 height 18
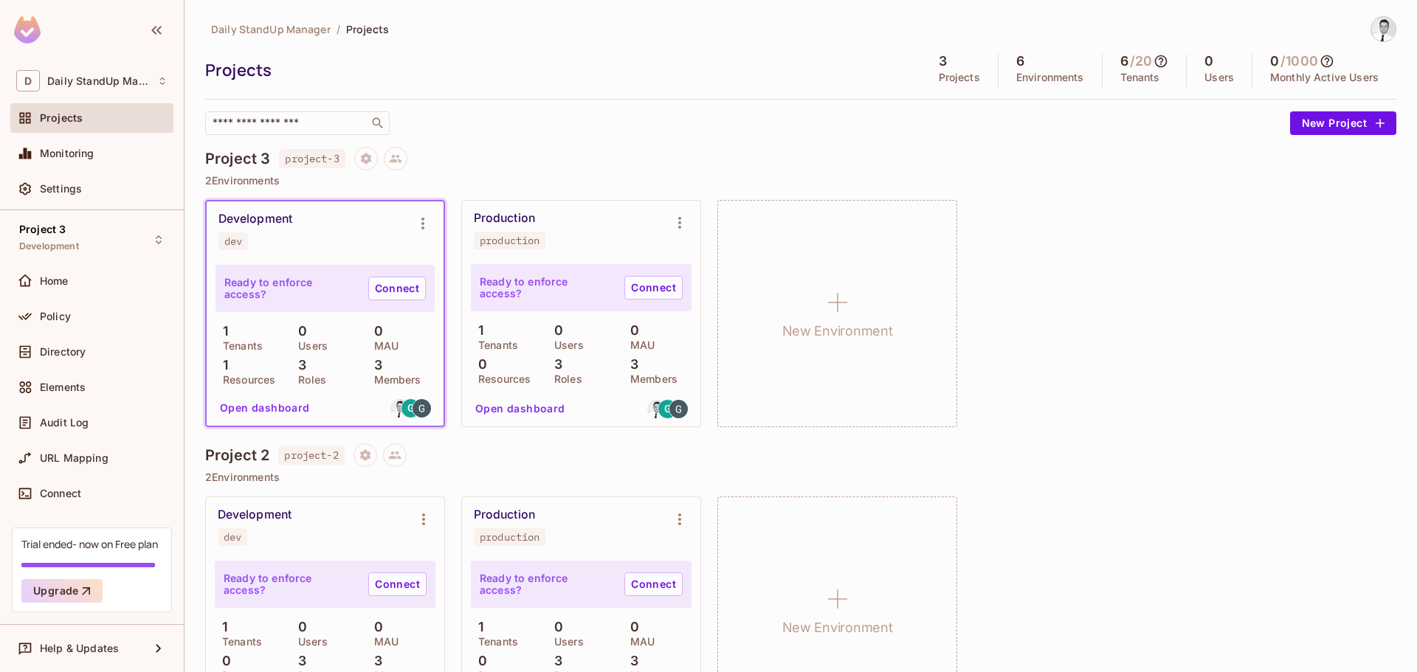
click at [793, 137] on div "Daily StandUp Manager / Projects Projects 3 Projects 6 Environments 6 / 20 Tena…" at bounding box center [800, 526] width 1191 height 1020
click at [657, 72] on div "Projects" at bounding box center [559, 70] width 708 height 22
